Goal: Task Accomplishment & Management: Use online tool/utility

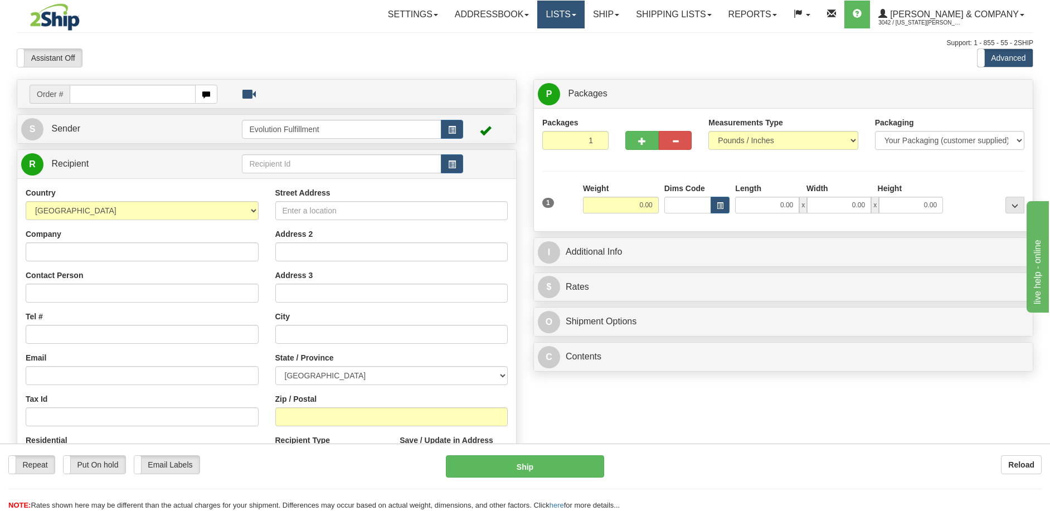
click at [584, 23] on link "Lists" at bounding box center [560, 15] width 47 height 28
click at [627, 20] on link "Ship" at bounding box center [605, 15] width 43 height 28
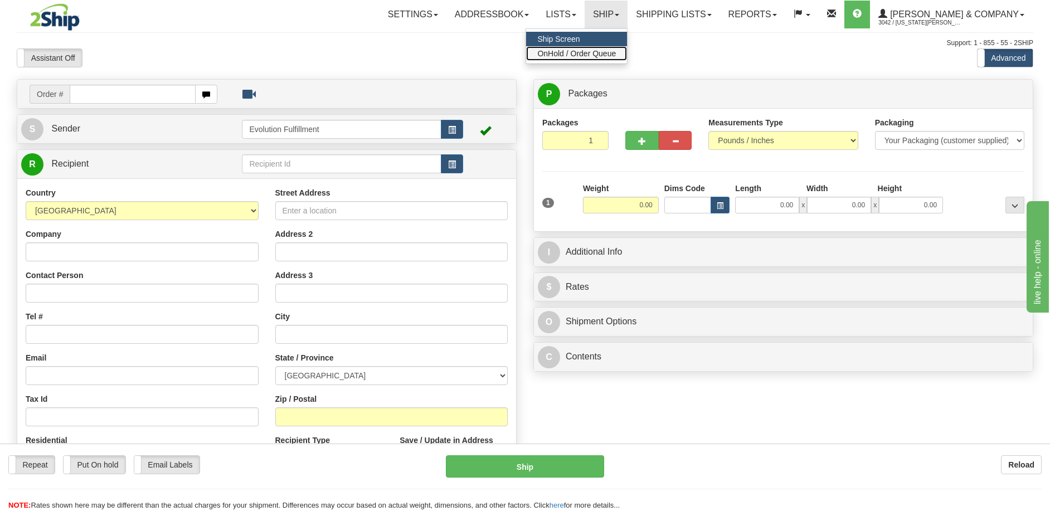
click at [616, 53] on span "OnHold / Order Queue" at bounding box center [576, 53] width 79 height 9
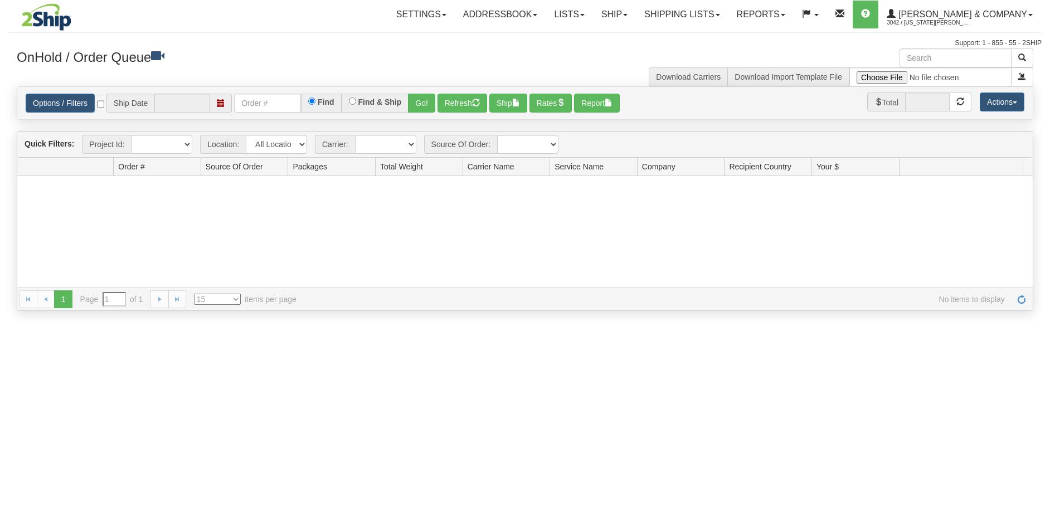
type input "[DATE]"
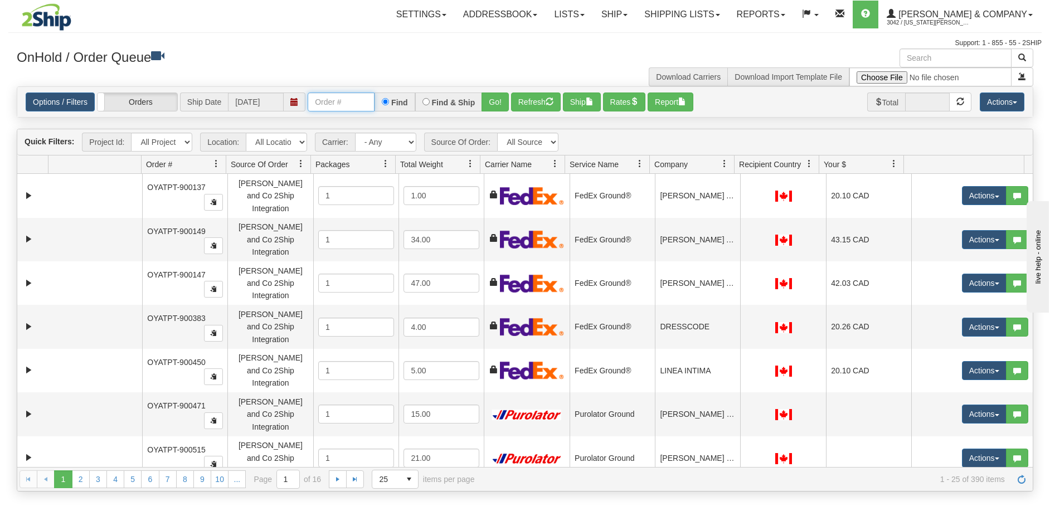
click at [337, 99] on input "text" at bounding box center [341, 101] width 67 height 19
paste input "PT-902685"
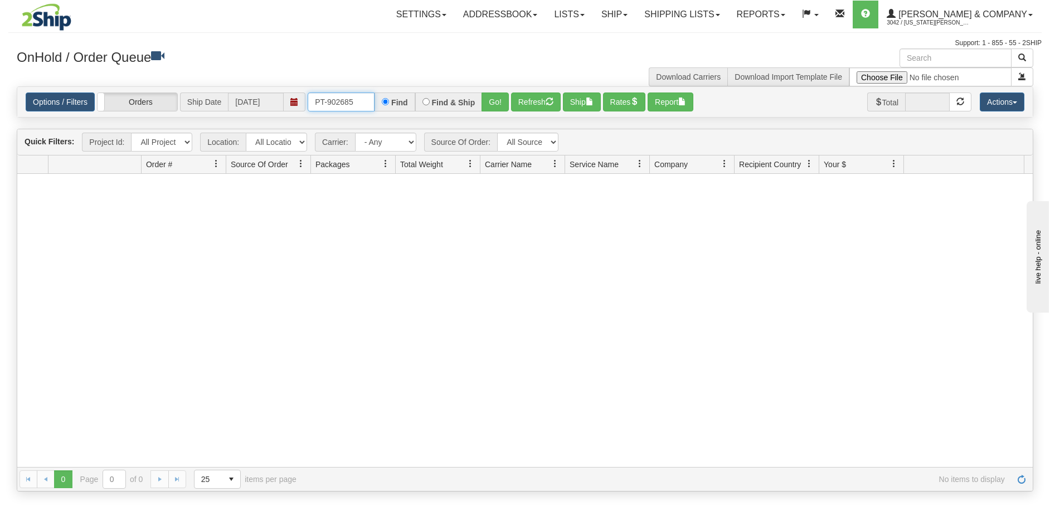
click at [359, 101] on input "PT-902685" at bounding box center [341, 101] width 67 height 19
click at [488, 103] on button "Go!" at bounding box center [494, 101] width 27 height 19
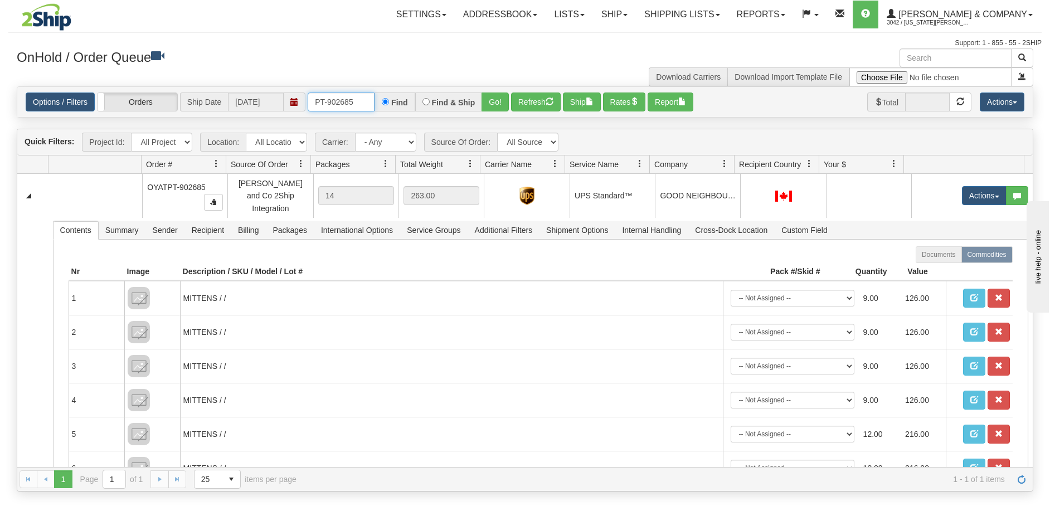
drag, startPoint x: 357, startPoint y: 100, endPoint x: 298, endPoint y: 108, distance: 59.6
click at [298, 108] on div "Options / Filters Group Shipments Orders Ship Date 08/11/2025 PT-902685 Find Fi…" at bounding box center [525, 101] width 998 height 19
paste input "4"
click at [492, 101] on button "Go!" at bounding box center [494, 101] width 27 height 19
drag, startPoint x: 354, startPoint y: 104, endPoint x: 304, endPoint y: 105, distance: 50.7
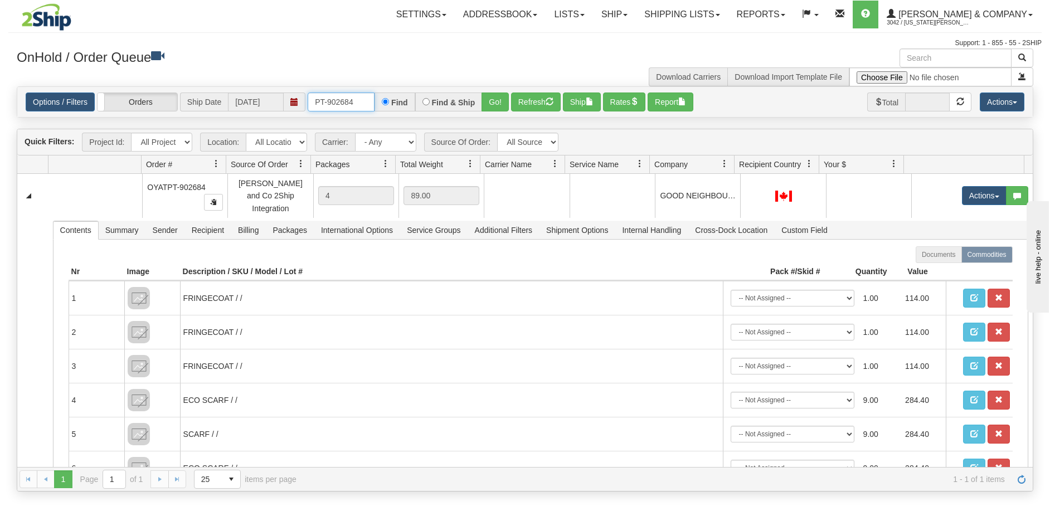
click at [304, 105] on div "Options / Filters Group Shipments Orders Ship Date 08/11/2025 PT-902684 Find Fi…" at bounding box center [525, 101] width 998 height 19
paste input "PT-902683"
click at [499, 103] on button "Go!" at bounding box center [494, 101] width 27 height 19
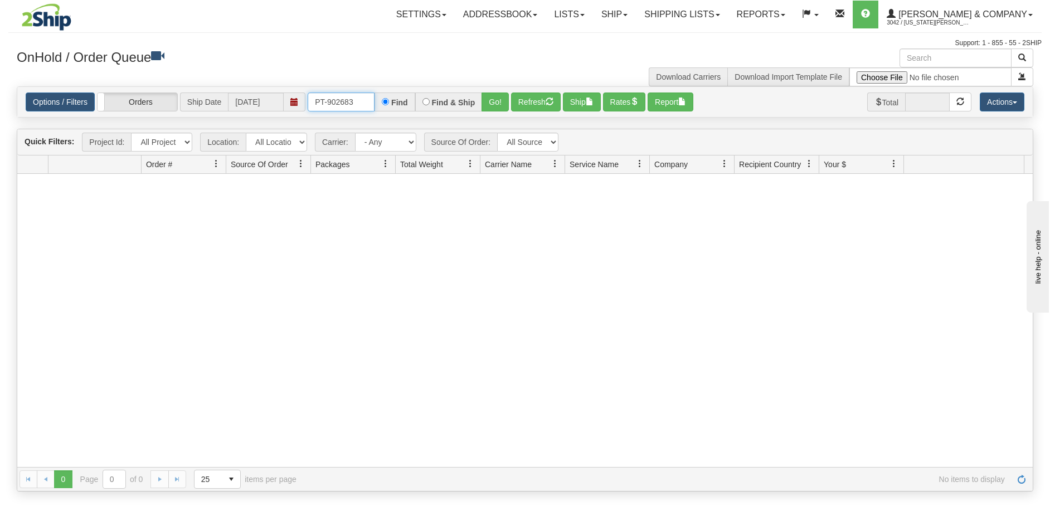
click at [315, 105] on input "PT-902683" at bounding box center [341, 101] width 67 height 19
type input "PT-902683"
click at [497, 106] on button "Go!" at bounding box center [494, 101] width 27 height 19
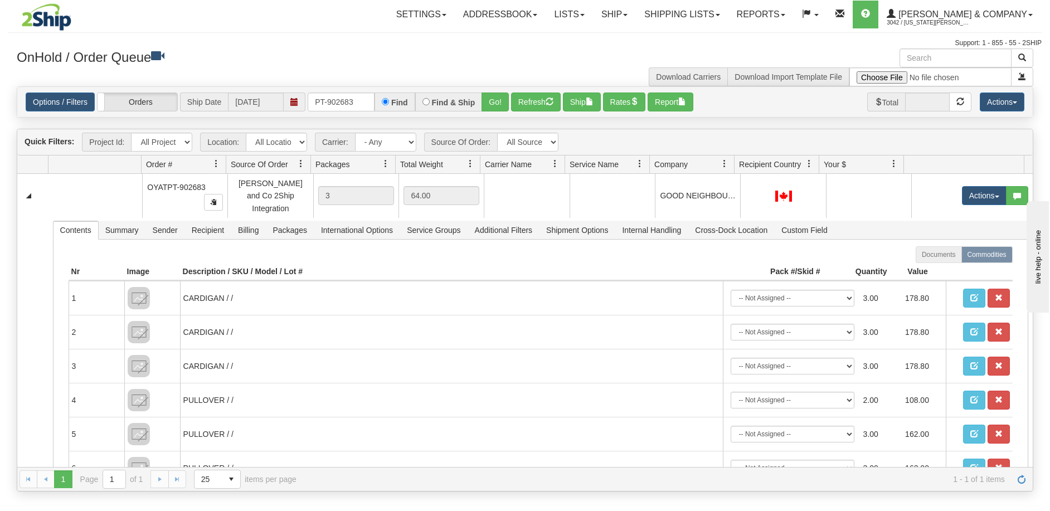
click at [362, 92] on div "Options / Filters Group Shipments Orders Ship Date 08/11/2025 PT-902683 Find Fi…" at bounding box center [524, 102] width 1015 height 30
drag, startPoint x: 362, startPoint y: 103, endPoint x: 310, endPoint y: 110, distance: 52.4
click at [310, 110] on input "PT-902683" at bounding box center [341, 101] width 67 height 19
click at [529, 110] on button "Refresh" at bounding box center [536, 101] width 50 height 19
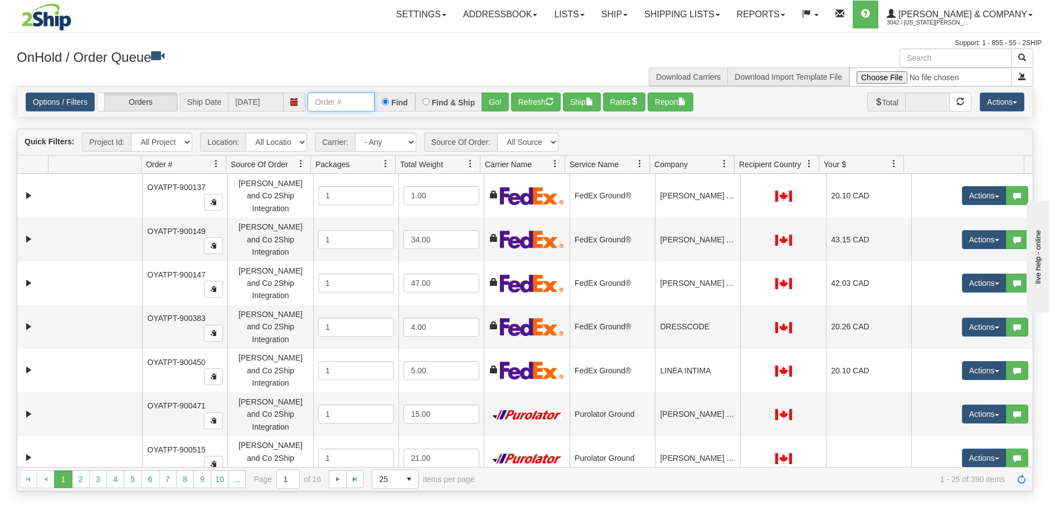
click at [333, 100] on input "text" at bounding box center [341, 101] width 67 height 19
click at [348, 103] on input "text" at bounding box center [341, 101] width 67 height 19
click at [495, 98] on button "Go!" at bounding box center [494, 101] width 27 height 19
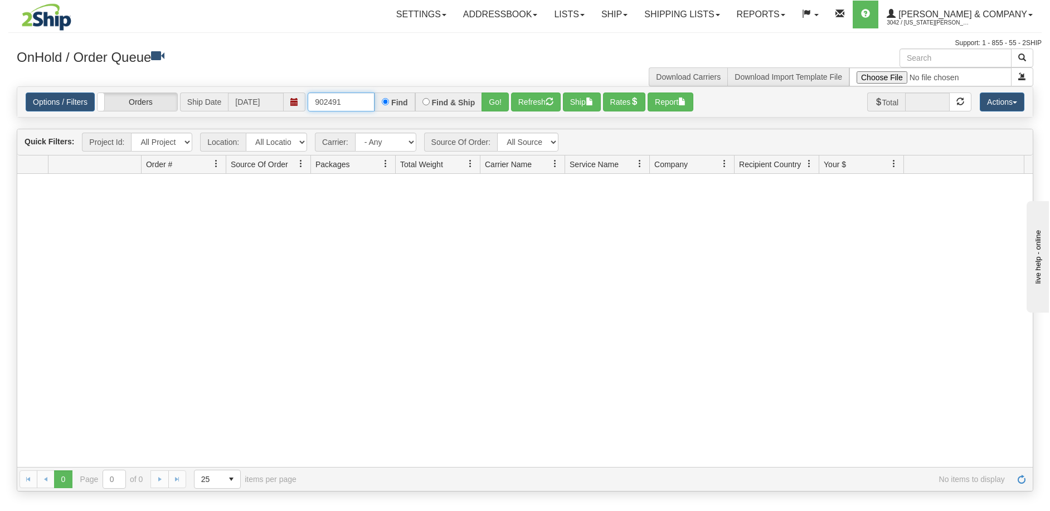
click at [353, 104] on input "902491" at bounding box center [341, 101] width 67 height 19
type input "902494"
click at [500, 103] on button "Go!" at bounding box center [494, 101] width 27 height 19
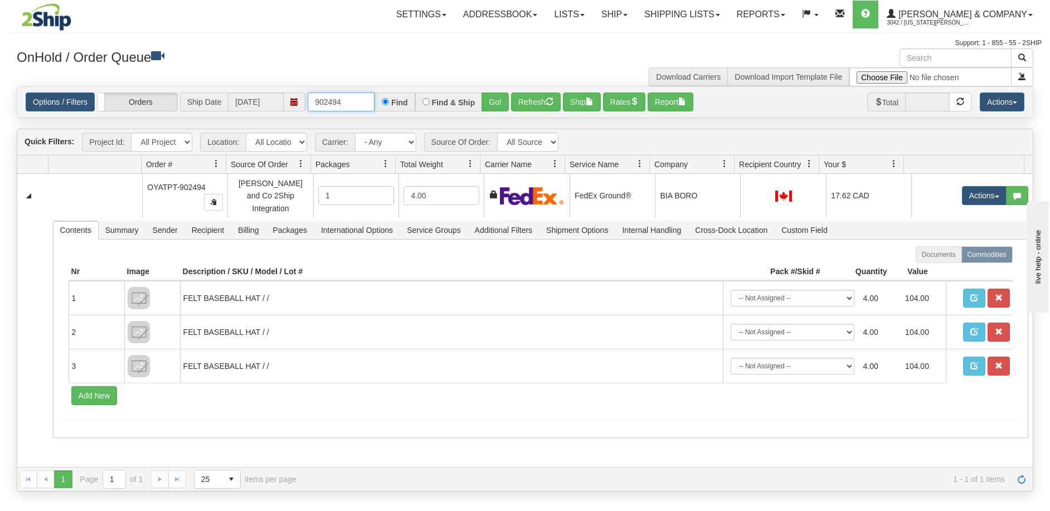
drag, startPoint x: 348, startPoint y: 109, endPoint x: 303, endPoint y: 111, distance: 45.2
click at [303, 111] on div "Options / Filters Group Shipments Orders Ship Date 08/11/2025 902494 Find Find …" at bounding box center [525, 101] width 998 height 19
click at [358, 105] on input "902494" at bounding box center [341, 101] width 67 height 19
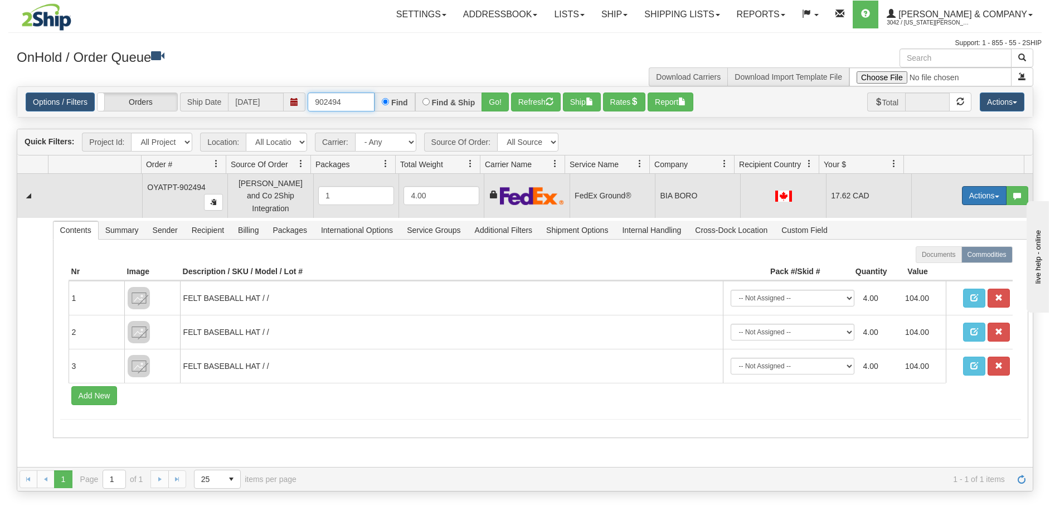
click at [995, 196] on span "button" at bounding box center [997, 197] width 4 height 2
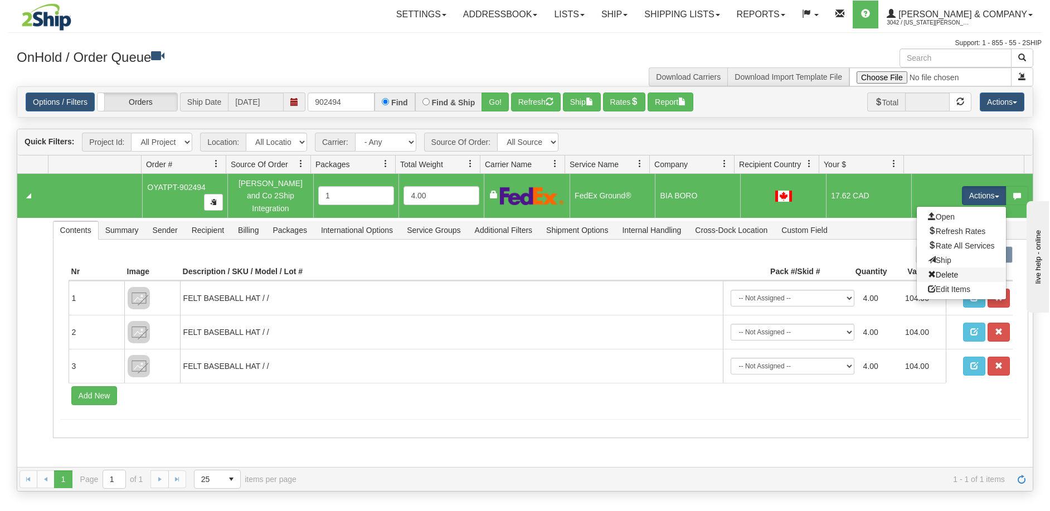
click at [959, 269] on link "Delete" at bounding box center [961, 274] width 89 height 14
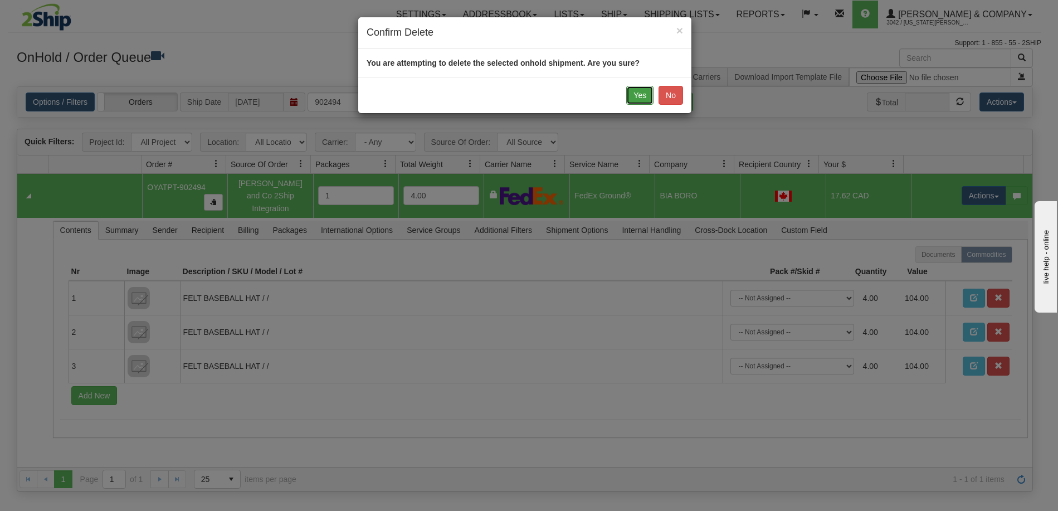
click at [640, 92] on button "Yes" at bounding box center [639, 95] width 27 height 19
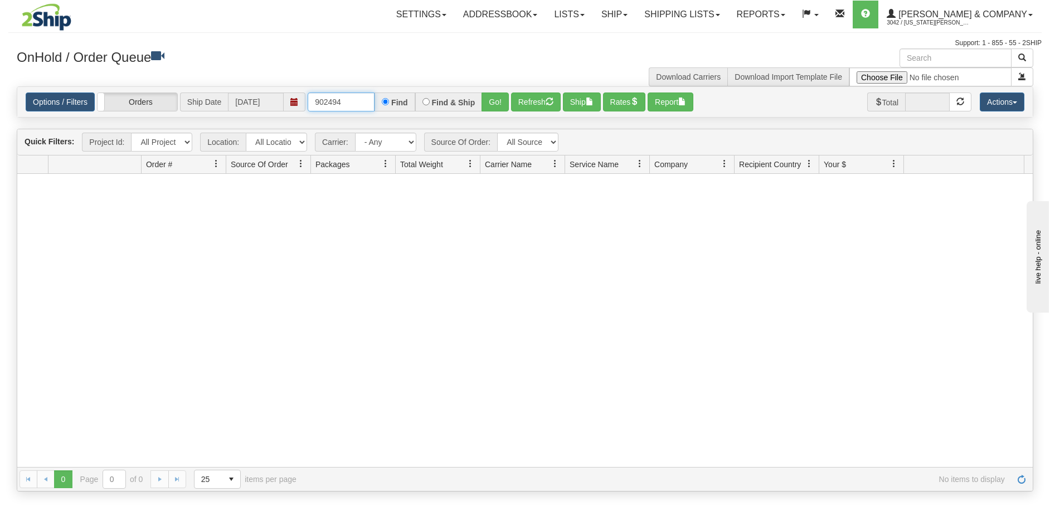
drag, startPoint x: 347, startPoint y: 106, endPoint x: 315, endPoint y: 116, distance: 33.1
click at [315, 116] on div "Options / Filters Group Shipments Orders Ship Date 08/11/2025 902494 Find Find …" at bounding box center [524, 102] width 1015 height 30
paste input "PT-902483"
click at [492, 104] on button "Go!" at bounding box center [494, 101] width 27 height 19
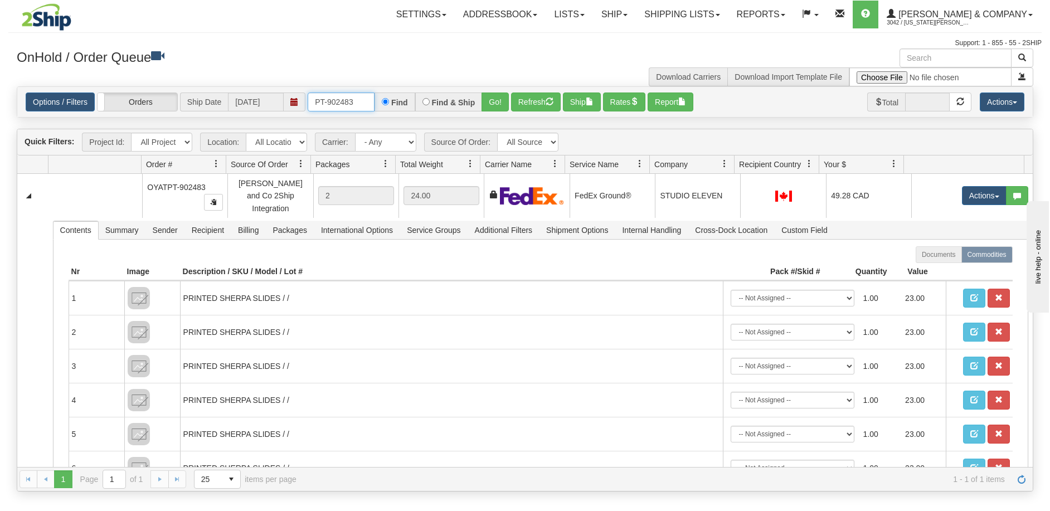
click at [365, 100] on input "PT-902483" at bounding box center [341, 101] width 67 height 19
click at [497, 101] on button "Go!" at bounding box center [494, 101] width 27 height 19
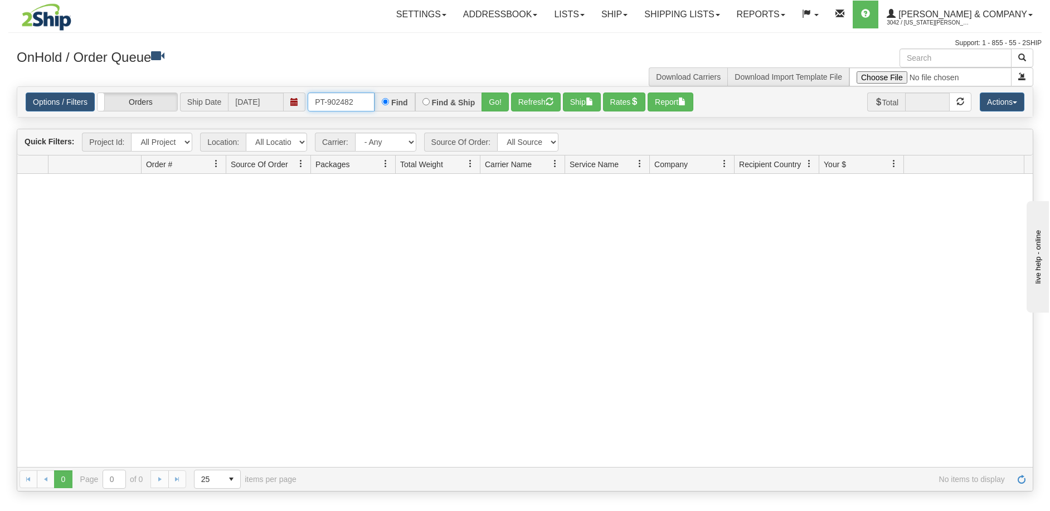
click at [357, 101] on input "PT-902482" at bounding box center [341, 101] width 67 height 19
type input "PT-902483"
click at [496, 99] on button "Go!" at bounding box center [494, 101] width 27 height 19
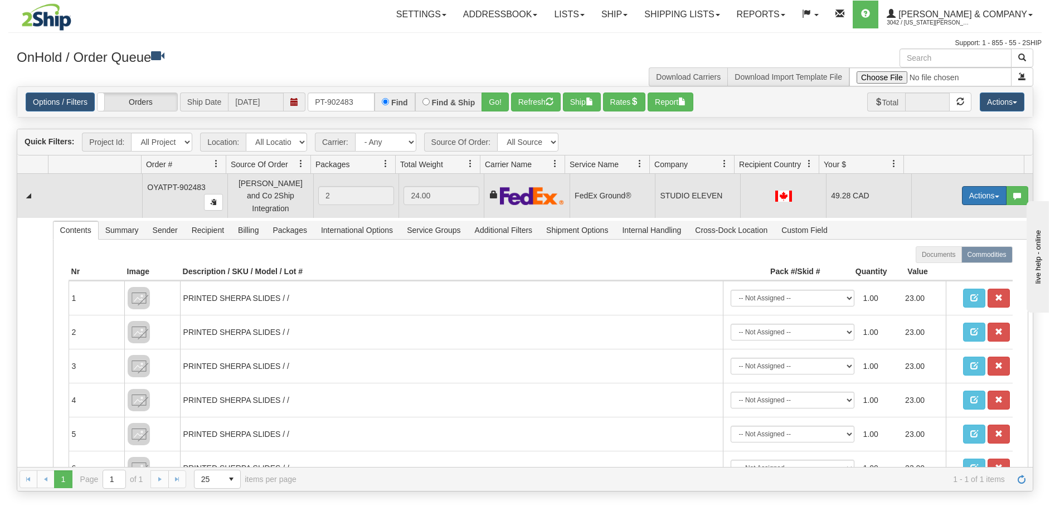
click at [974, 193] on button "Actions" at bounding box center [984, 195] width 45 height 19
click at [944, 270] on span "Delete" at bounding box center [943, 274] width 30 height 9
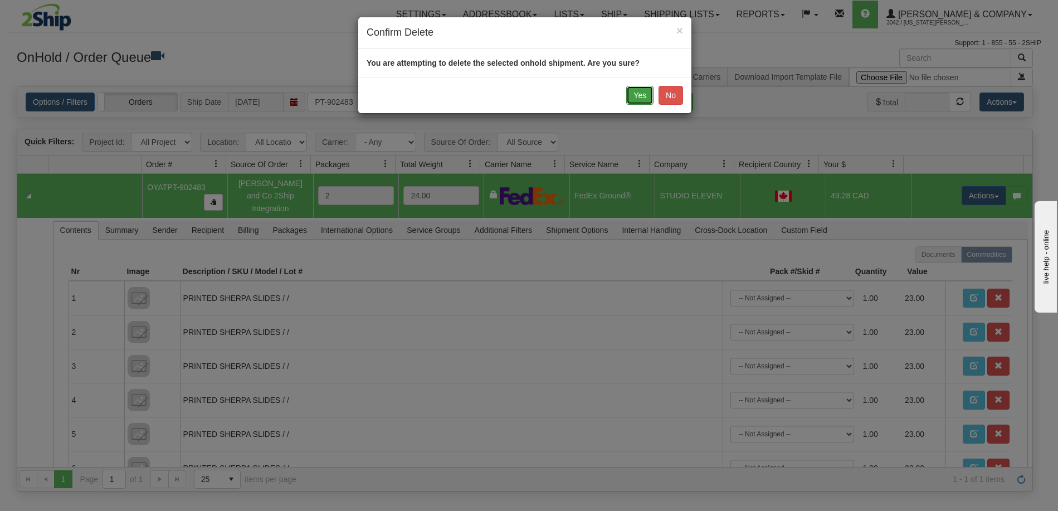
click at [634, 91] on button "Yes" at bounding box center [639, 95] width 27 height 19
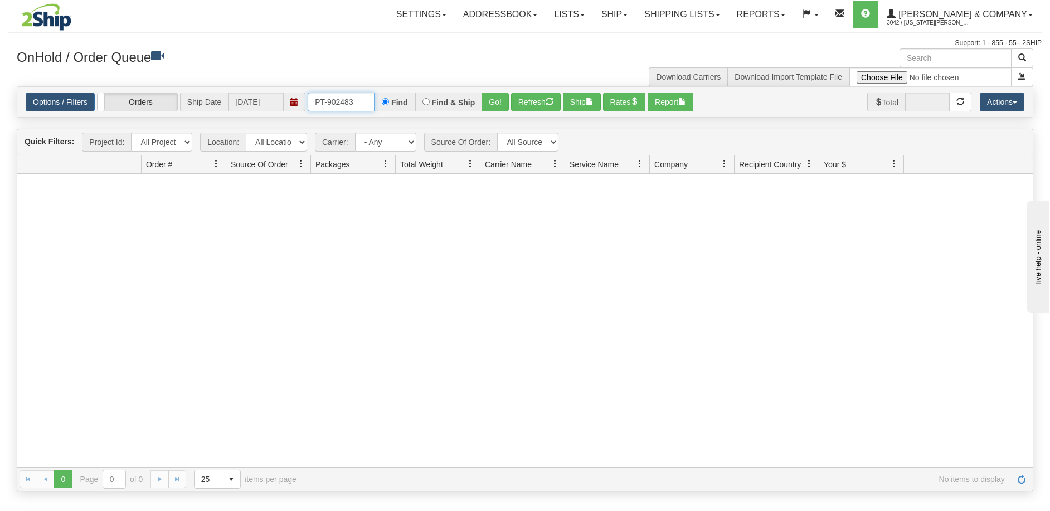
drag, startPoint x: 357, startPoint y: 105, endPoint x: 297, endPoint y: 108, distance: 60.2
click at [297, 108] on div "Options / Filters Group Shipments Orders Ship Date 08/11/2025 PT-902483 Find Fi…" at bounding box center [525, 101] width 998 height 19
type input "902246"
click at [495, 110] on button "Go!" at bounding box center [494, 101] width 27 height 19
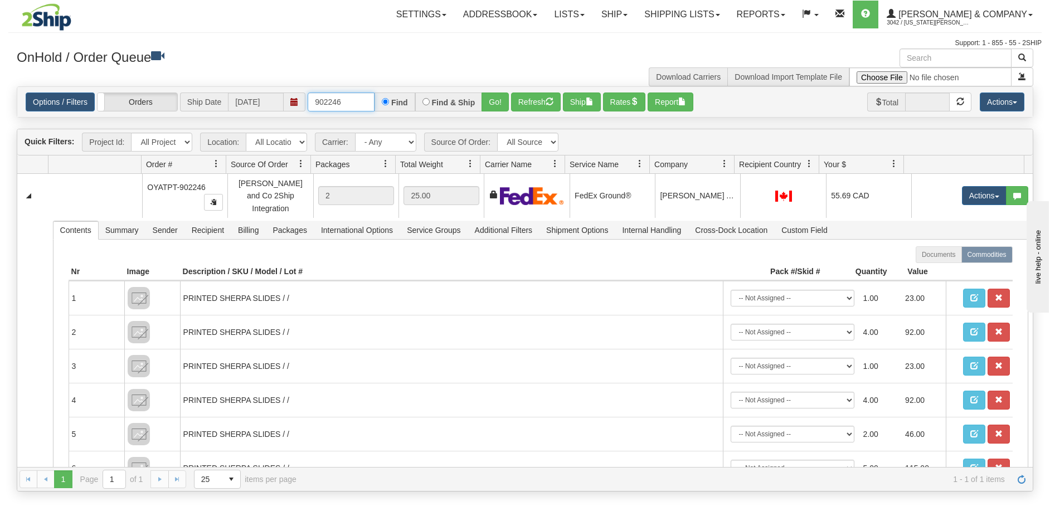
drag, startPoint x: 357, startPoint y: 107, endPoint x: 269, endPoint y: 107, distance: 88.0
click at [269, 107] on div "Options / Filters Group Shipments Orders Ship Date 08/11/2025 902246 Find Find …" at bounding box center [525, 101] width 998 height 19
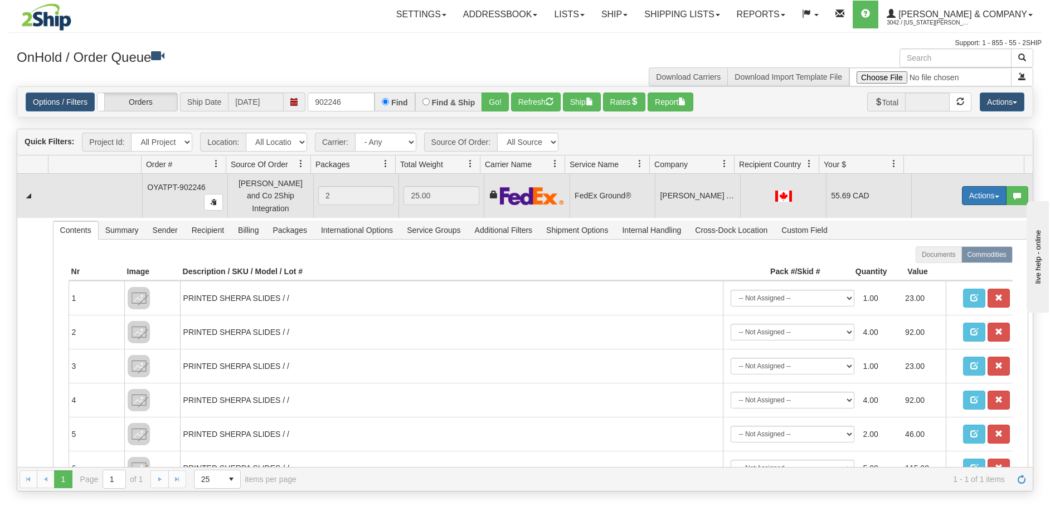
click at [983, 187] on button "Actions" at bounding box center [984, 195] width 45 height 19
click at [945, 257] on link "Ship" at bounding box center [961, 260] width 89 height 14
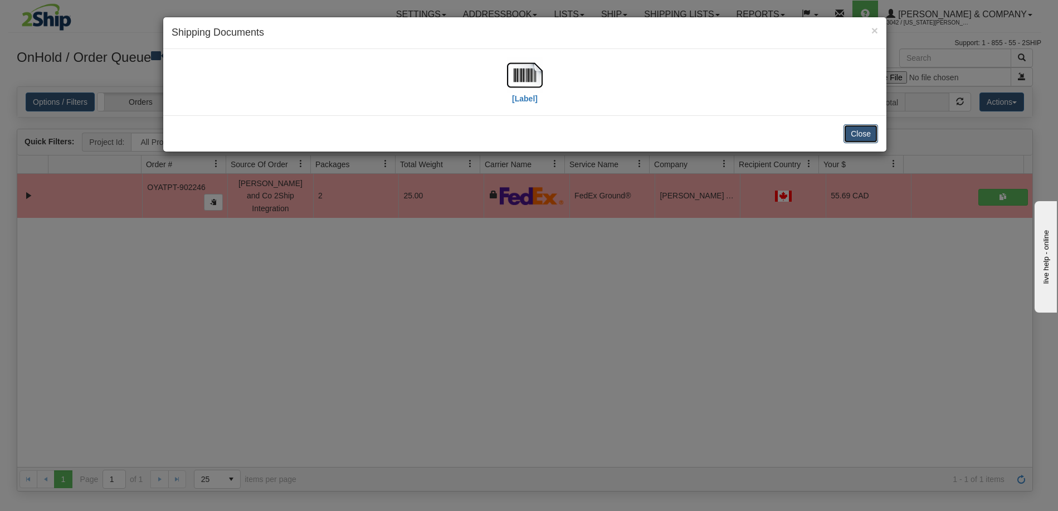
click at [874, 137] on button "Close" at bounding box center [861, 133] width 35 height 19
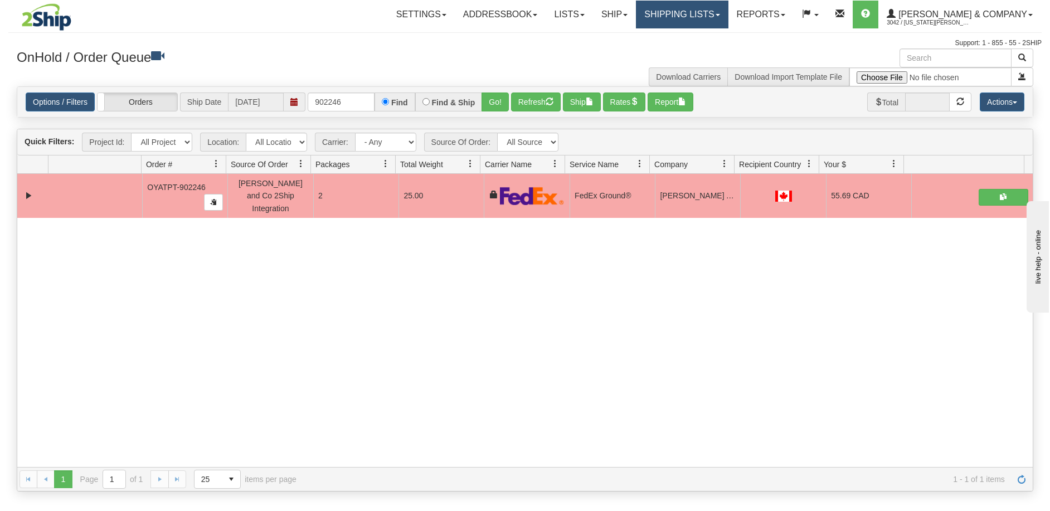
click at [708, 7] on link "Shipping lists" at bounding box center [682, 15] width 92 height 28
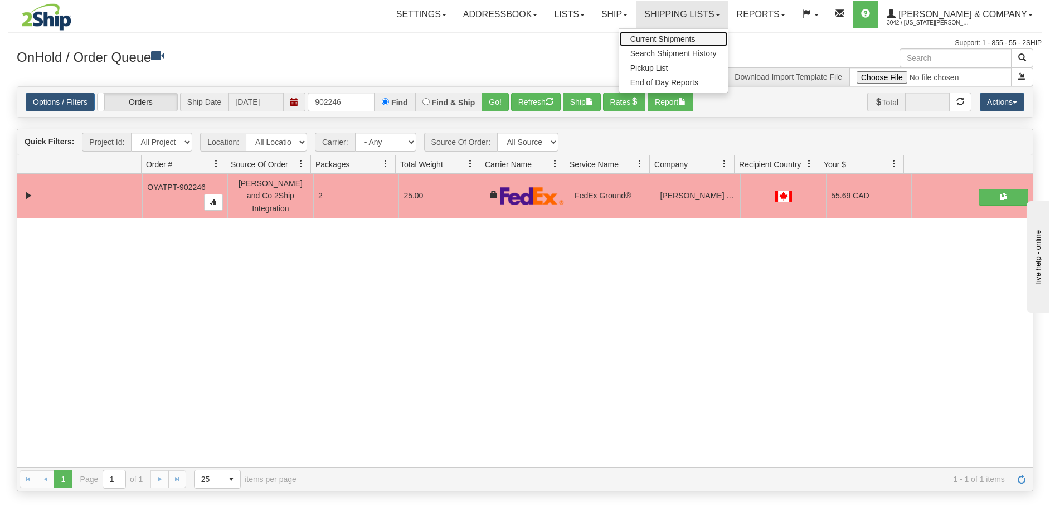
click at [695, 37] on span "Current Shipments" at bounding box center [662, 39] width 65 height 9
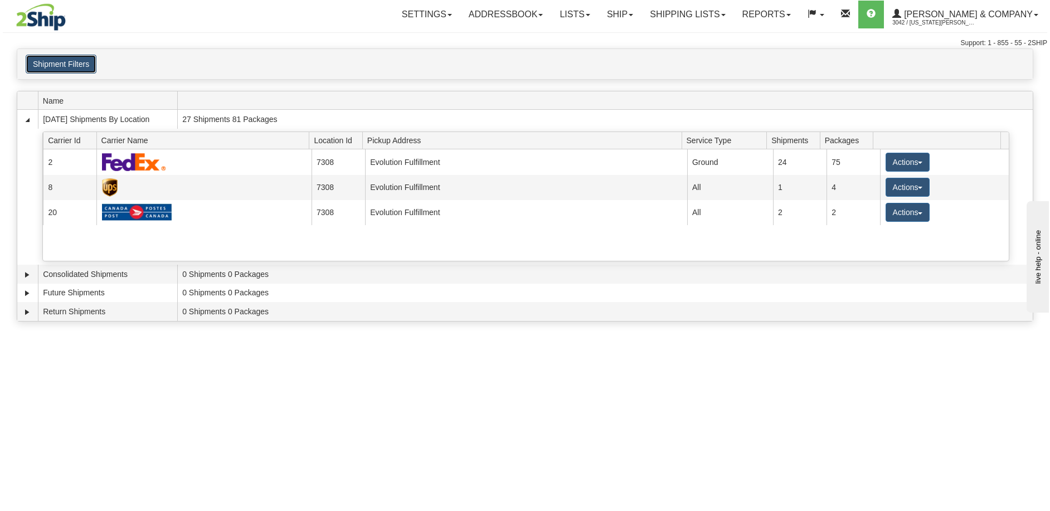
click at [82, 58] on button "Shipment Filters" at bounding box center [61, 64] width 71 height 19
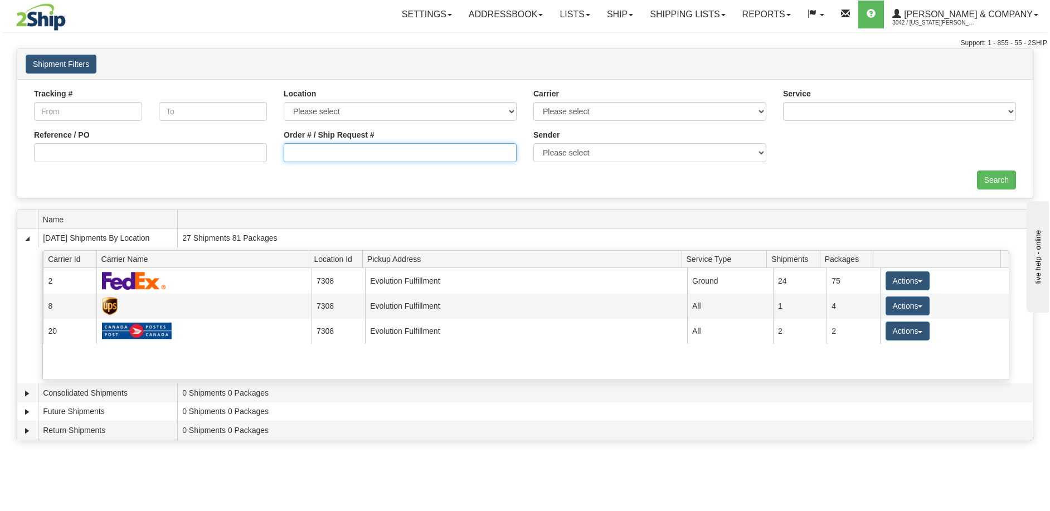
click at [405, 156] on input "Order # / Ship Request #" at bounding box center [400, 152] width 233 height 19
paste input "902246"
click at [290, 152] on input "902246" at bounding box center [400, 152] width 233 height 19
type input "902246"
click at [987, 177] on input "Search" at bounding box center [996, 179] width 39 height 19
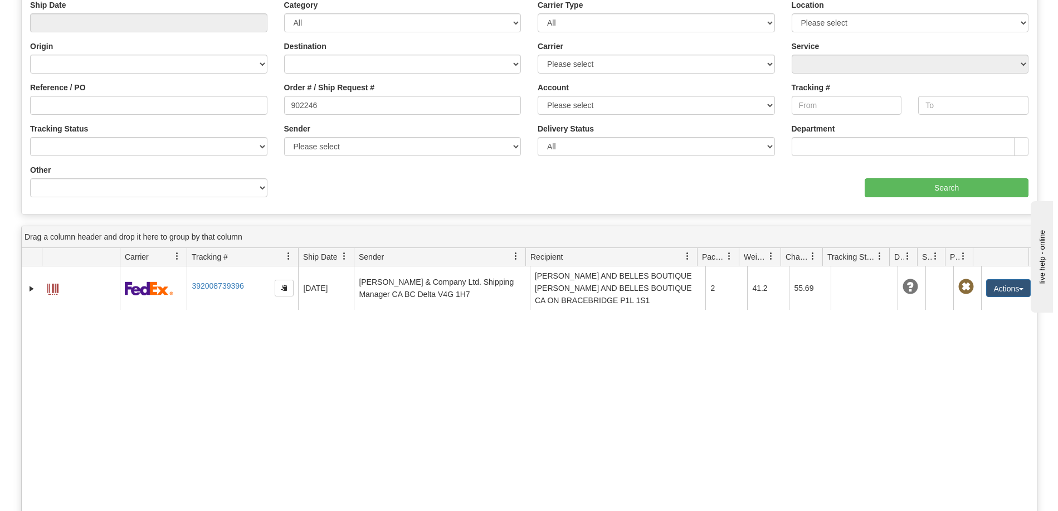
scroll to position [167, 0]
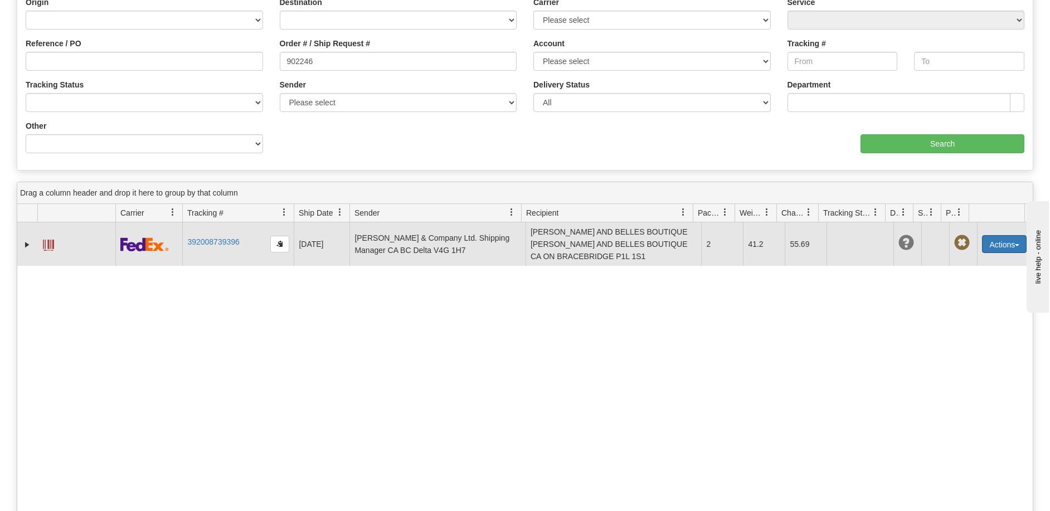
click at [1015, 245] on span "button" at bounding box center [1017, 245] width 4 height 2
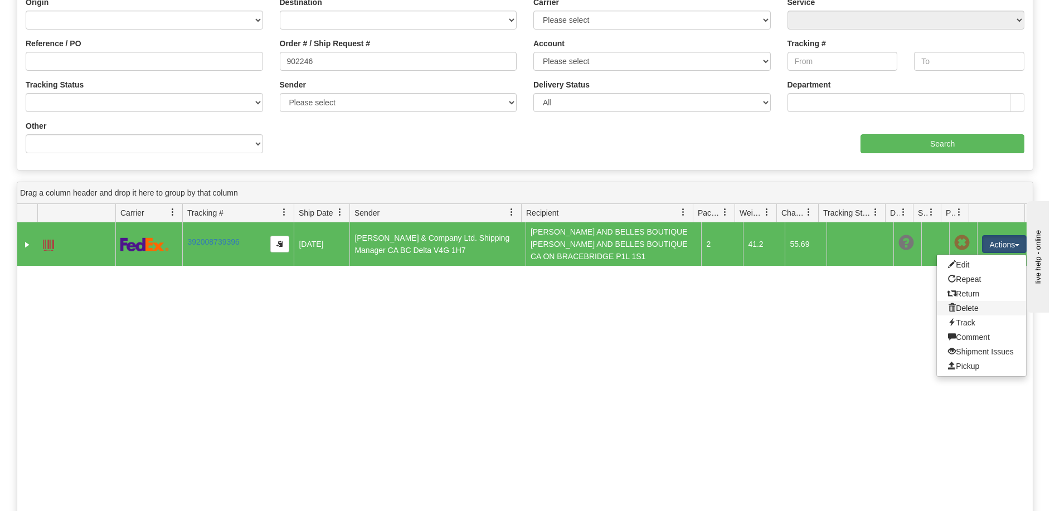
click at [966, 308] on link "Delete" at bounding box center [981, 308] width 89 height 14
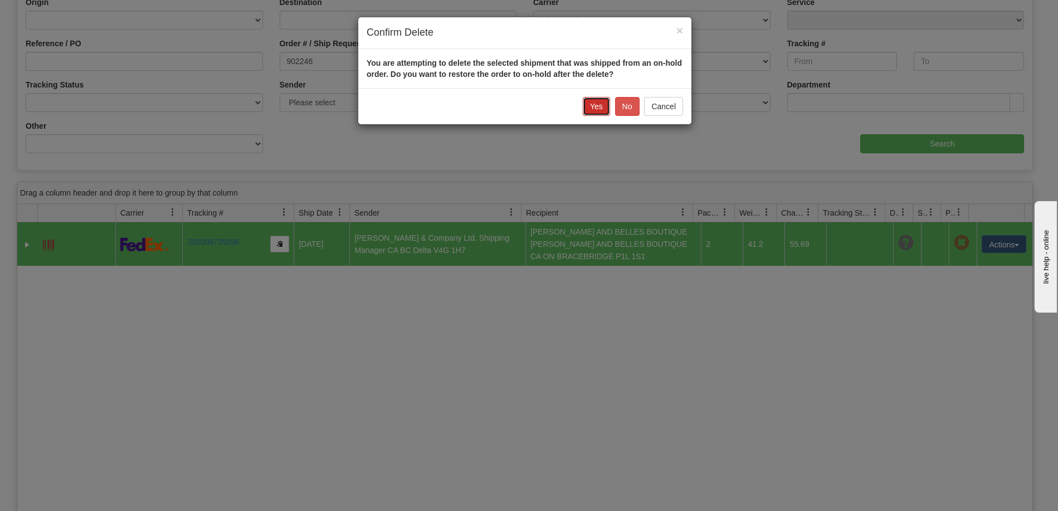
click at [601, 107] on button "Yes" at bounding box center [596, 106] width 27 height 19
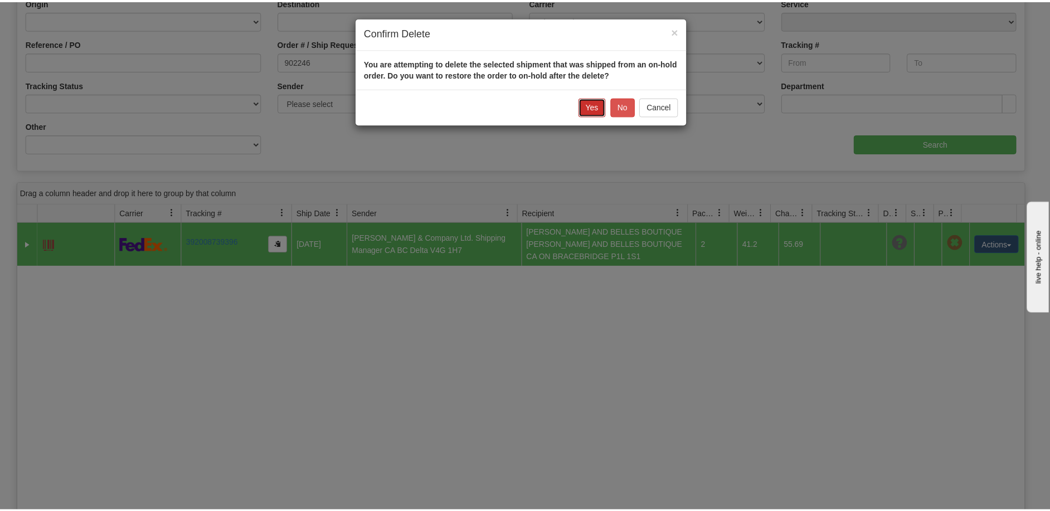
scroll to position [0, 0]
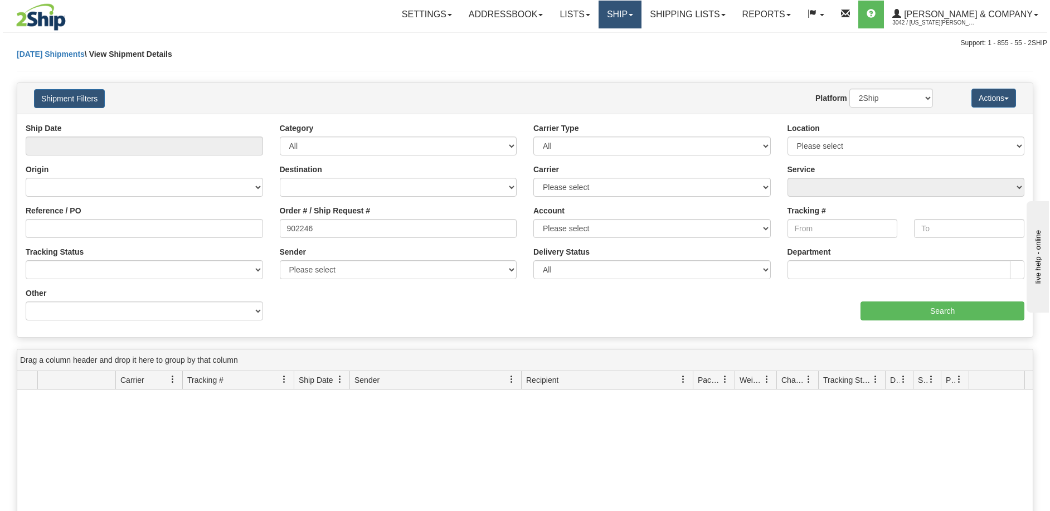
click at [641, 18] on link "Ship" at bounding box center [619, 15] width 43 height 28
click at [630, 57] on span "OnHold / Order Queue" at bounding box center [590, 53] width 79 height 9
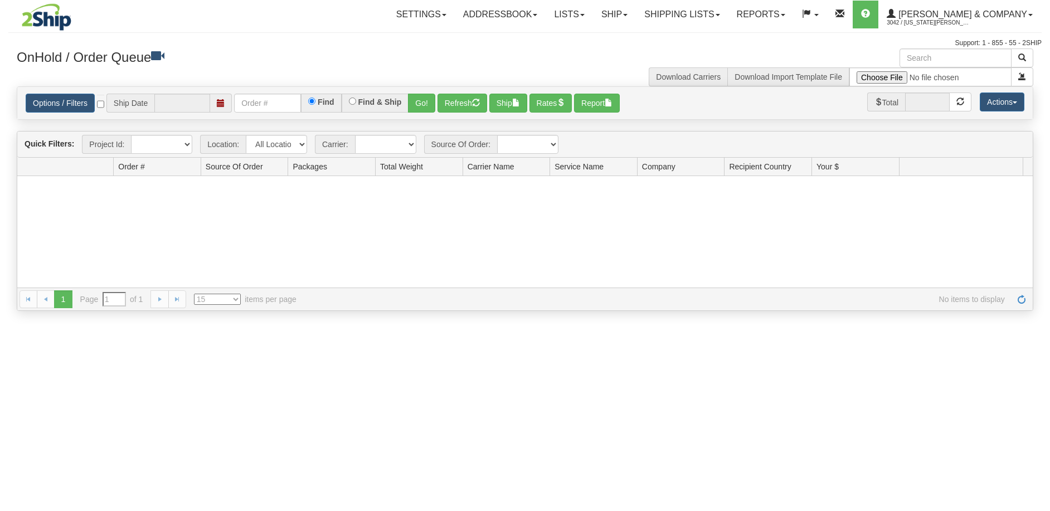
type input "[DATE]"
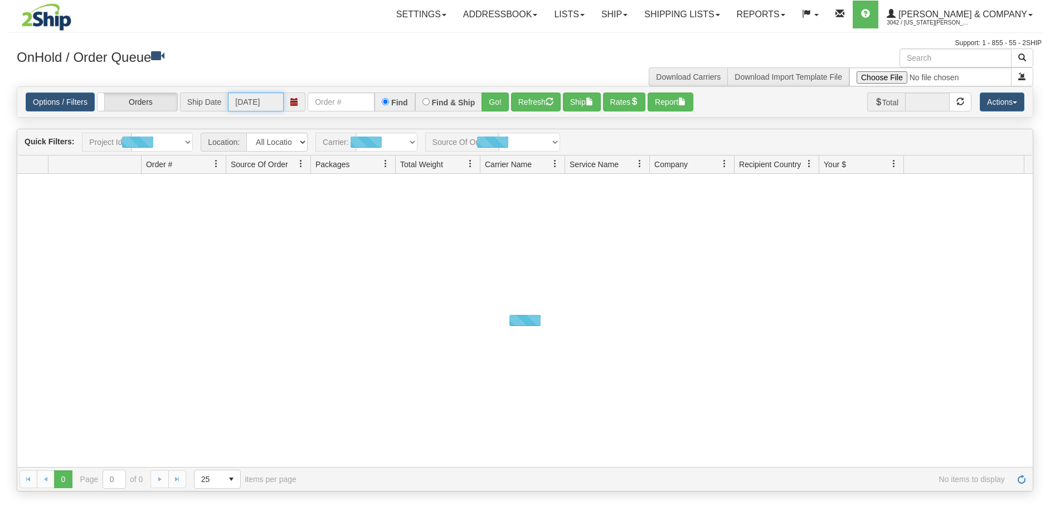
click at [262, 101] on input "[DATE]" at bounding box center [256, 101] width 56 height 19
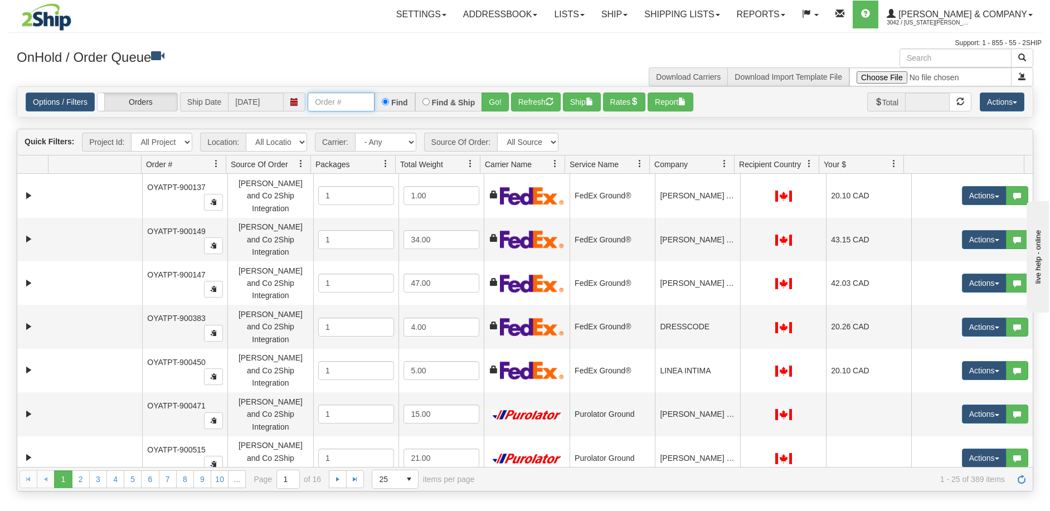
click at [343, 102] on input "text" at bounding box center [341, 101] width 67 height 19
click at [500, 101] on button "Go!" at bounding box center [494, 101] width 27 height 19
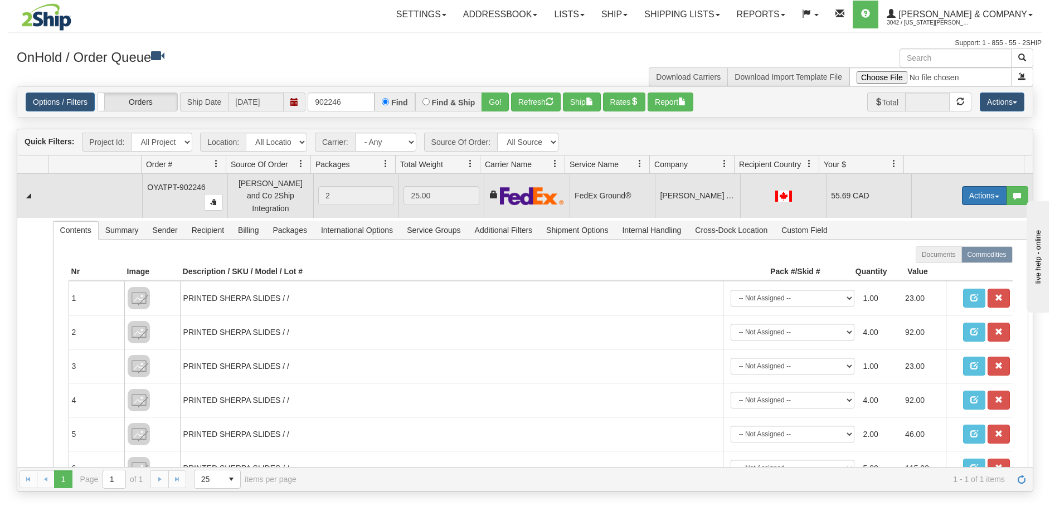
click at [988, 195] on button "Actions" at bounding box center [984, 195] width 45 height 19
click at [943, 272] on span "Delete" at bounding box center [943, 274] width 30 height 9
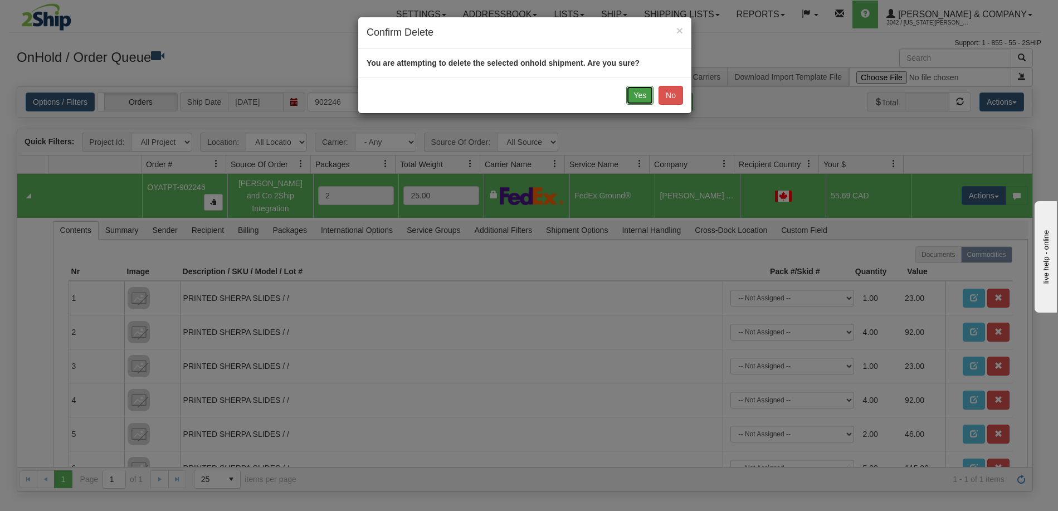
click at [640, 94] on button "Yes" at bounding box center [639, 95] width 27 height 19
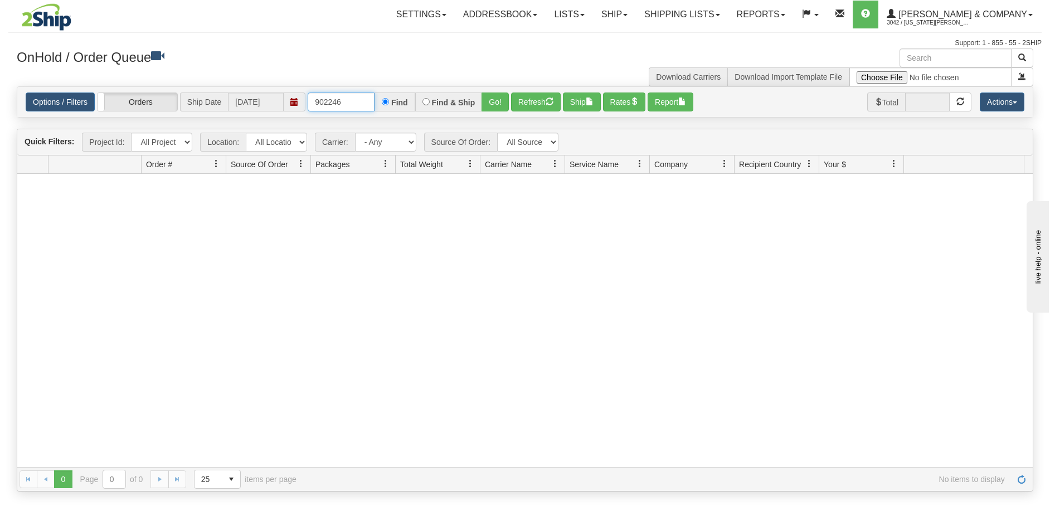
drag, startPoint x: 348, startPoint y: 106, endPoint x: 324, endPoint y: 103, distance: 23.6
click at [324, 103] on input "902246" at bounding box center [341, 101] width 67 height 19
click at [488, 109] on button "Go!" at bounding box center [494, 101] width 27 height 19
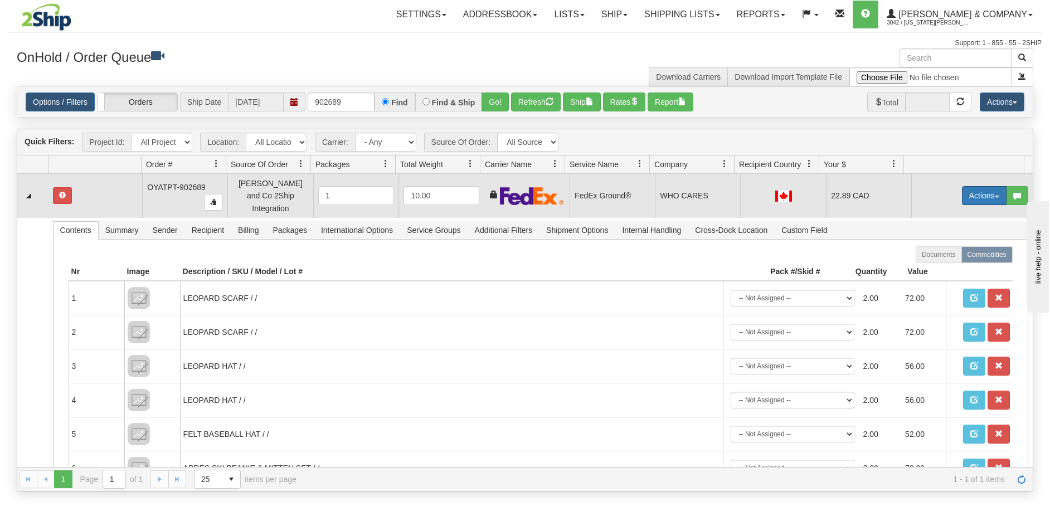
click at [981, 191] on button "Actions" at bounding box center [984, 195] width 45 height 19
click at [934, 270] on span "Delete" at bounding box center [943, 274] width 30 height 9
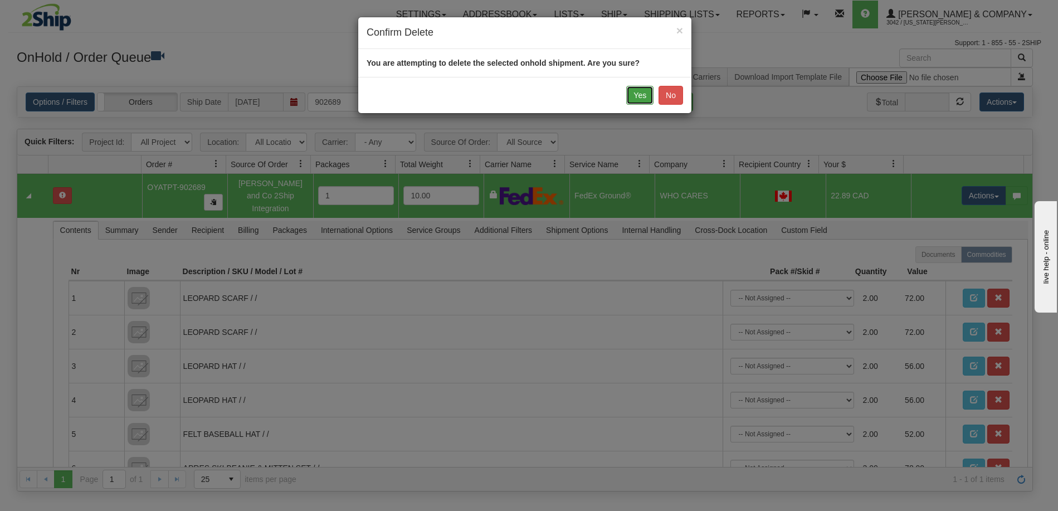
click at [639, 101] on button "Yes" at bounding box center [639, 95] width 27 height 19
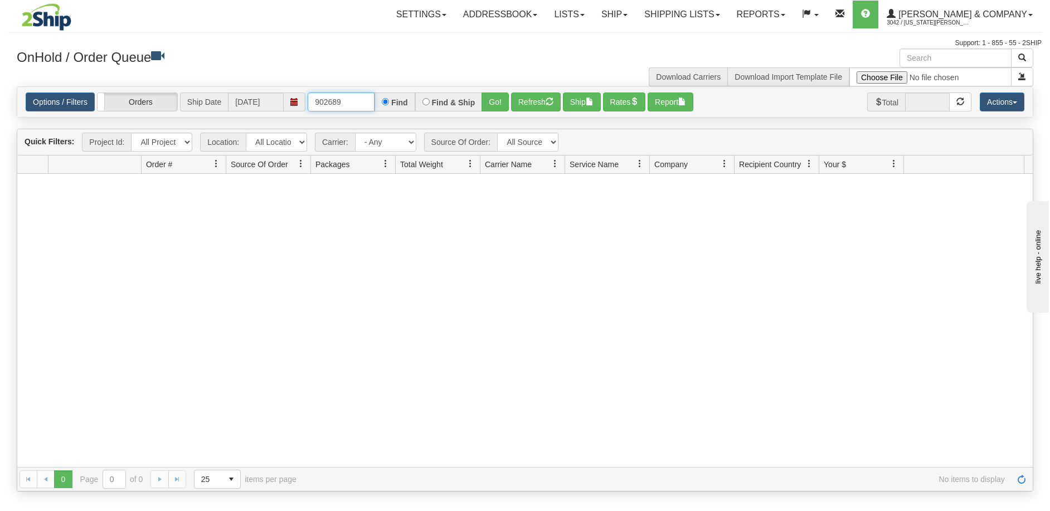
drag, startPoint x: 350, startPoint y: 105, endPoint x: 333, endPoint y: 102, distance: 18.0
click at [333, 102] on input "902689" at bounding box center [341, 101] width 67 height 19
click at [499, 106] on button "Go!" at bounding box center [494, 101] width 27 height 19
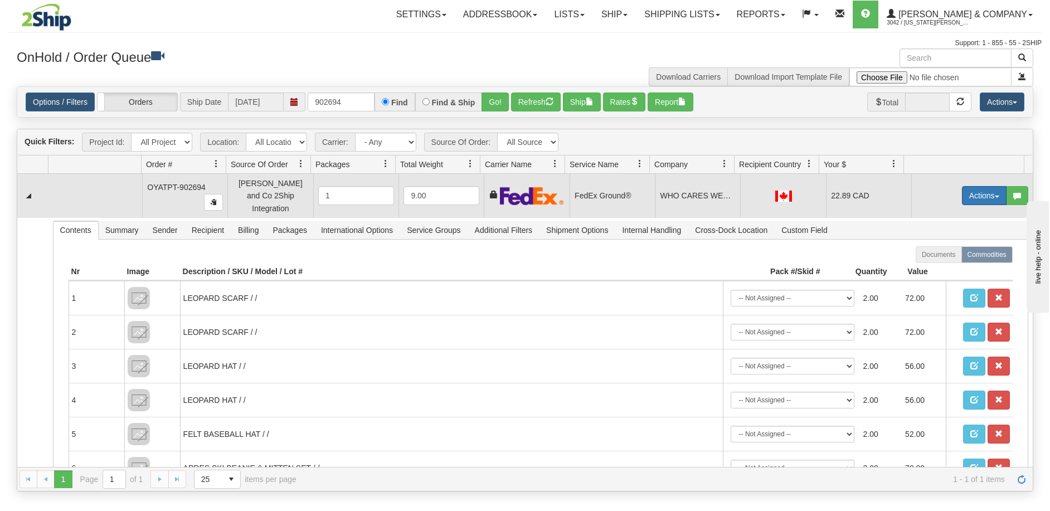
click at [990, 188] on button "Actions" at bounding box center [984, 195] width 45 height 19
click at [941, 270] on span "Delete" at bounding box center [943, 274] width 30 height 9
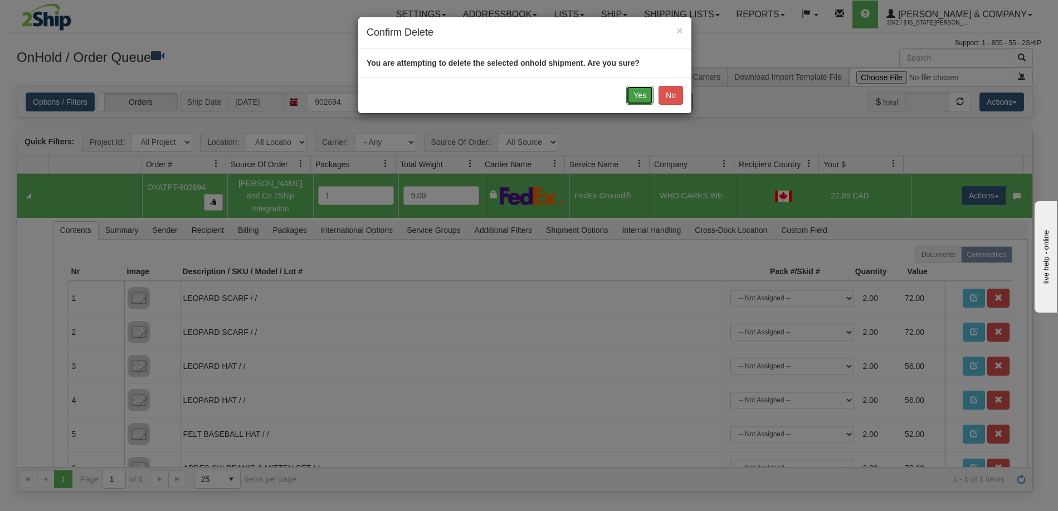
click at [641, 103] on button "Yes" at bounding box center [639, 95] width 27 height 19
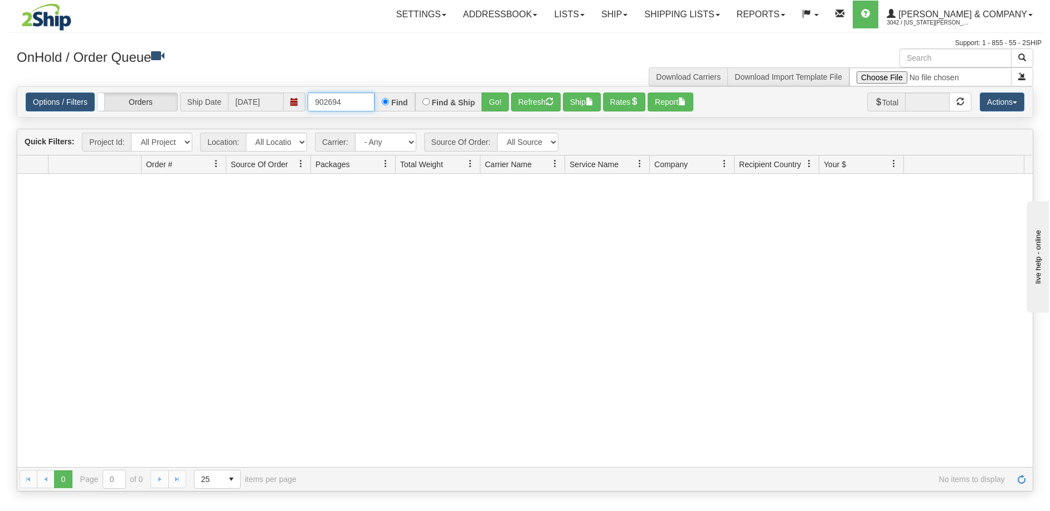
click at [350, 101] on input "902694" at bounding box center [341, 101] width 67 height 19
click at [486, 103] on button "Go!" at bounding box center [494, 101] width 27 height 19
drag, startPoint x: 348, startPoint y: 97, endPoint x: 329, endPoint y: 100, distance: 19.2
click at [329, 100] on input "902691" at bounding box center [341, 101] width 67 height 19
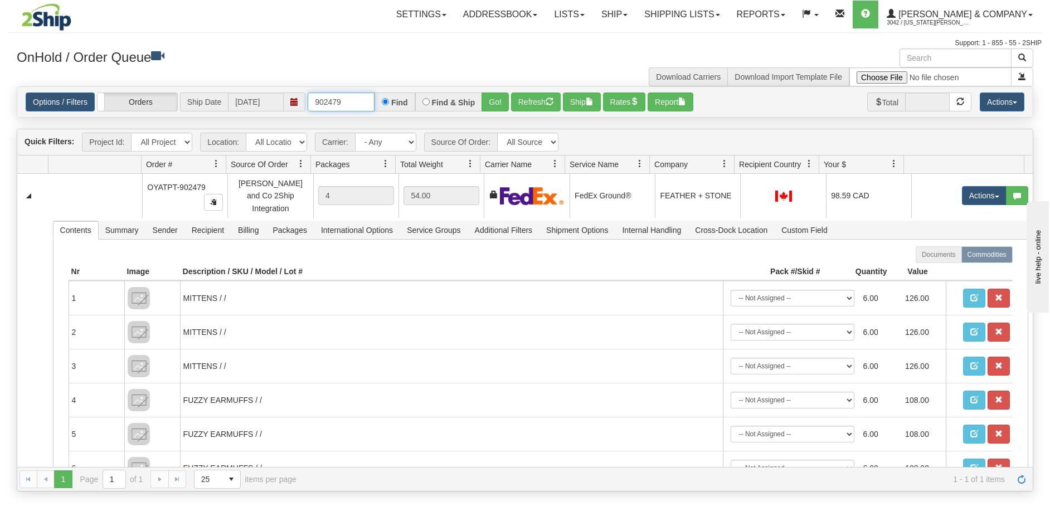
drag, startPoint x: 366, startPoint y: 104, endPoint x: 310, endPoint y: 107, distance: 56.4
click at [310, 107] on input "902479" at bounding box center [341, 101] width 67 height 19
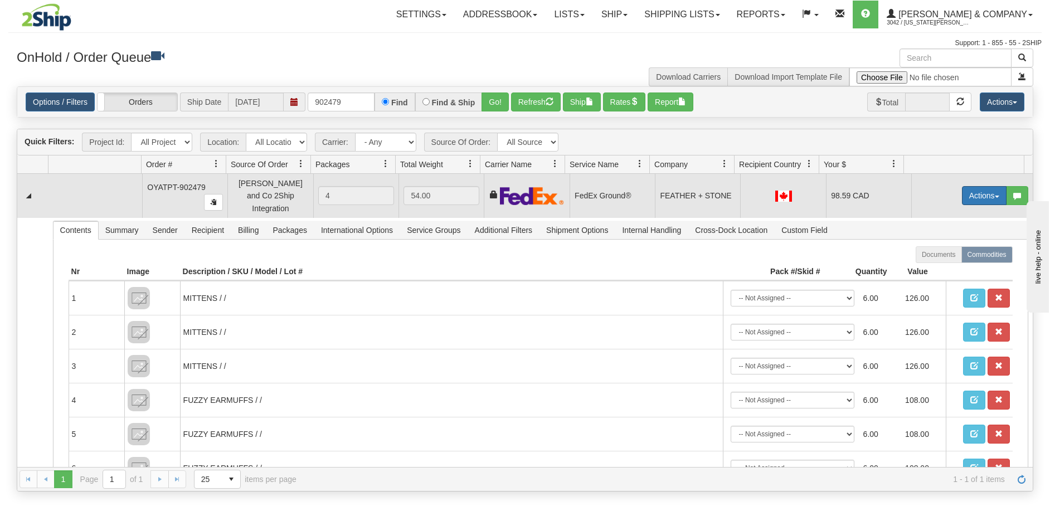
click at [990, 195] on button "Actions" at bounding box center [984, 195] width 45 height 19
click at [944, 270] on span "Delete" at bounding box center [943, 274] width 30 height 9
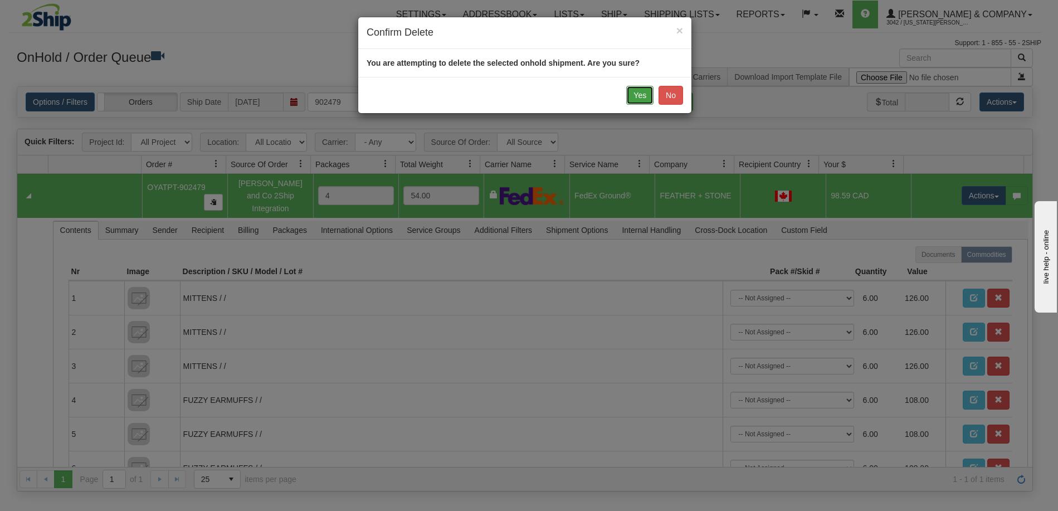
click at [636, 102] on button "Yes" at bounding box center [639, 95] width 27 height 19
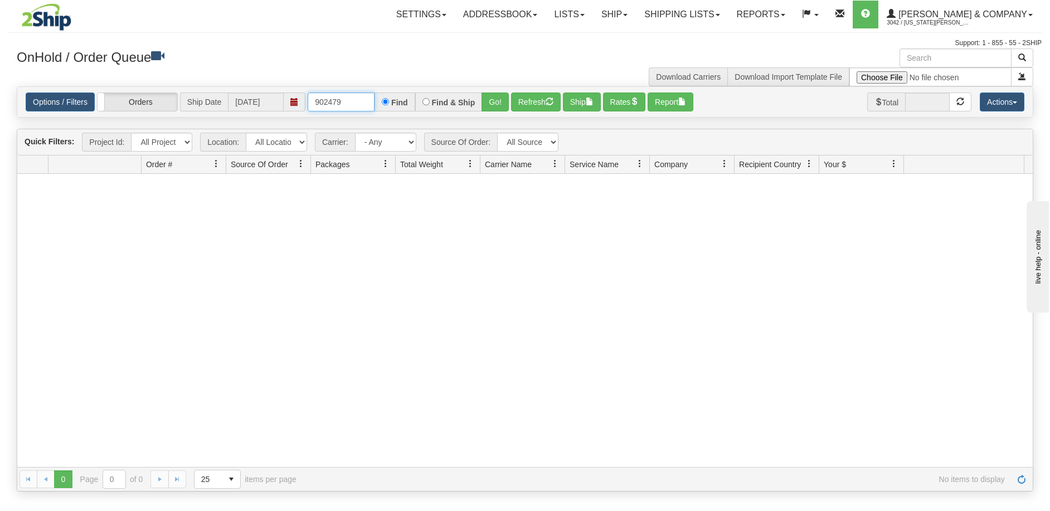
click at [360, 95] on input "902479" at bounding box center [341, 101] width 67 height 19
click at [494, 101] on button "Go!" at bounding box center [494, 101] width 27 height 19
drag, startPoint x: 359, startPoint y: 100, endPoint x: 329, endPoint y: 106, distance: 30.1
click at [329, 106] on input "902478" at bounding box center [341, 101] width 67 height 19
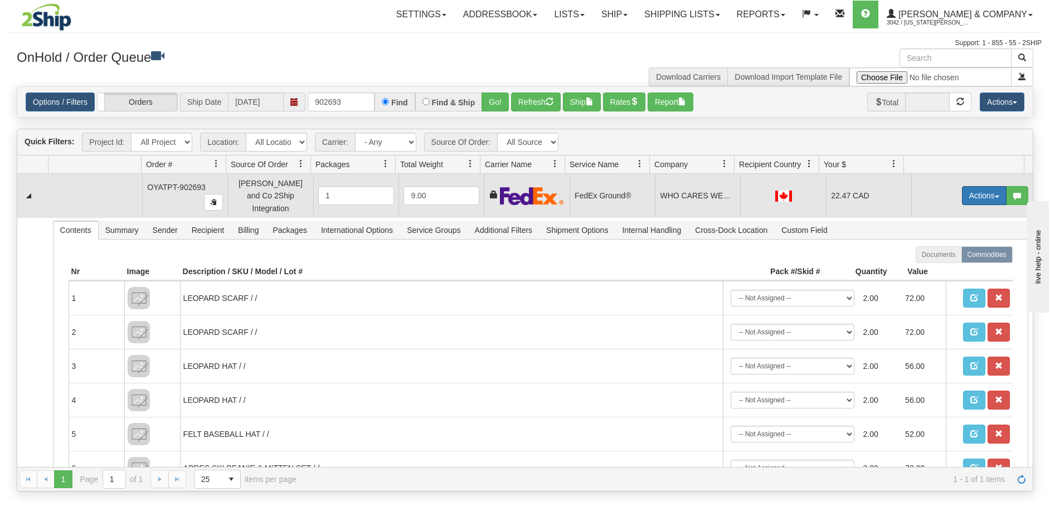
click at [990, 188] on button "Actions" at bounding box center [984, 195] width 45 height 19
click at [944, 272] on span "Delete" at bounding box center [943, 274] width 30 height 9
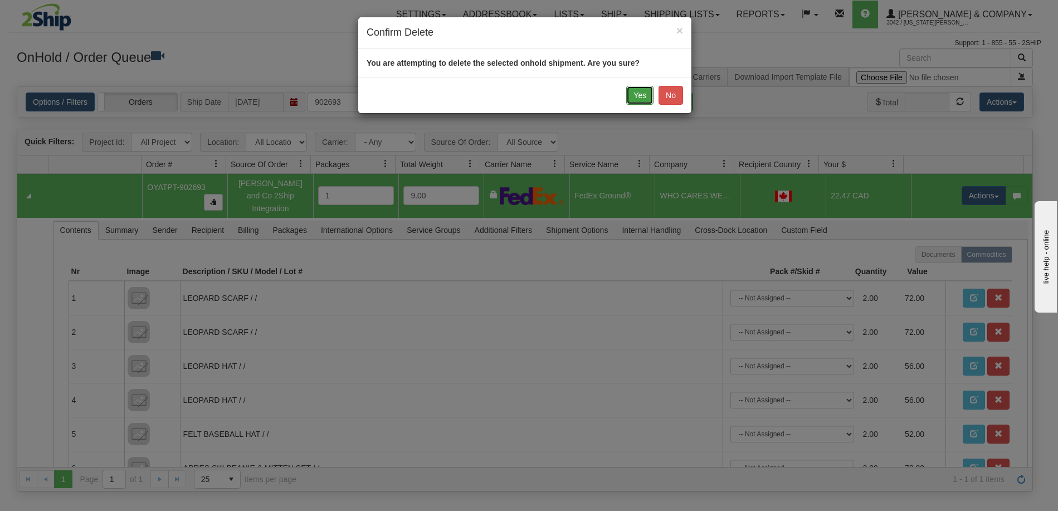
click at [643, 94] on button "Yes" at bounding box center [639, 95] width 27 height 19
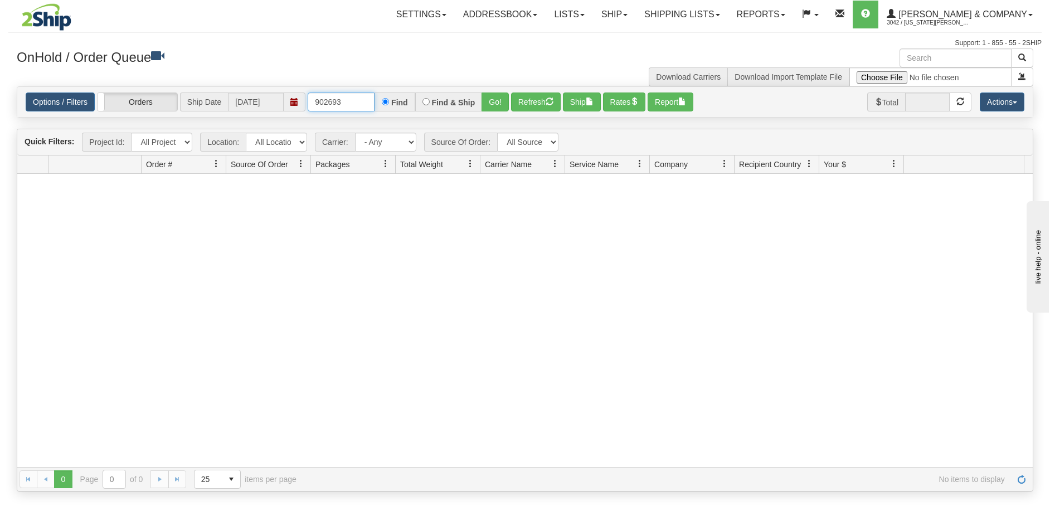
drag, startPoint x: 348, startPoint y: 110, endPoint x: 306, endPoint y: 116, distance: 42.2
click at [306, 116] on div "Options / Filters Group Shipments Orders Ship Date 08/11/2025 902693 Find Find …" at bounding box center [524, 102] width 1015 height 30
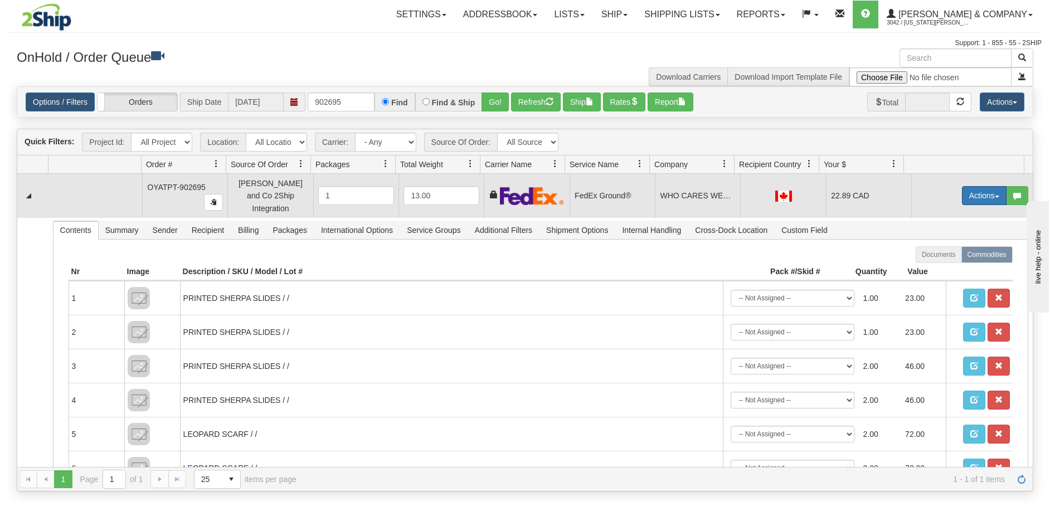
click at [978, 190] on button "Actions" at bounding box center [984, 195] width 45 height 19
click at [941, 270] on span "Delete" at bounding box center [943, 274] width 30 height 9
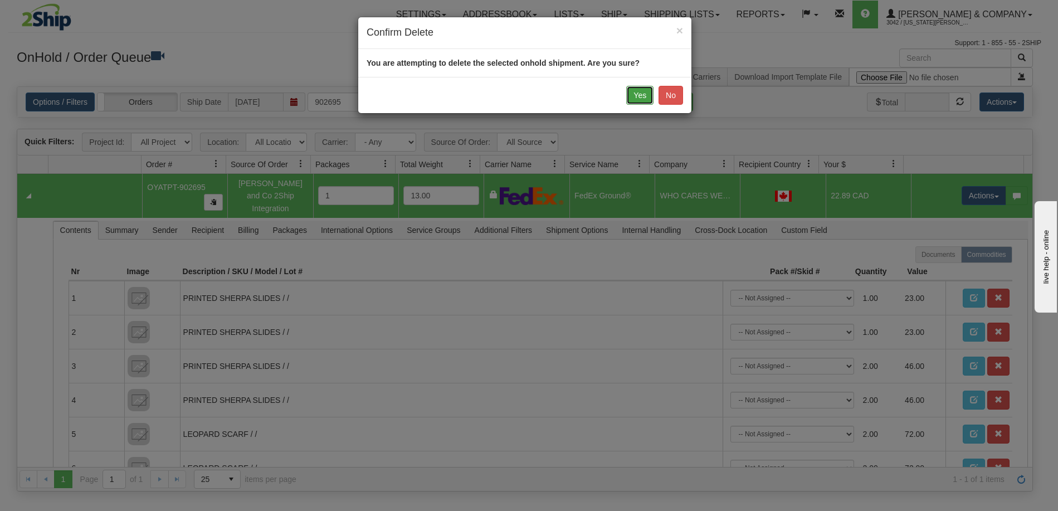
click at [640, 98] on button "Yes" at bounding box center [639, 95] width 27 height 19
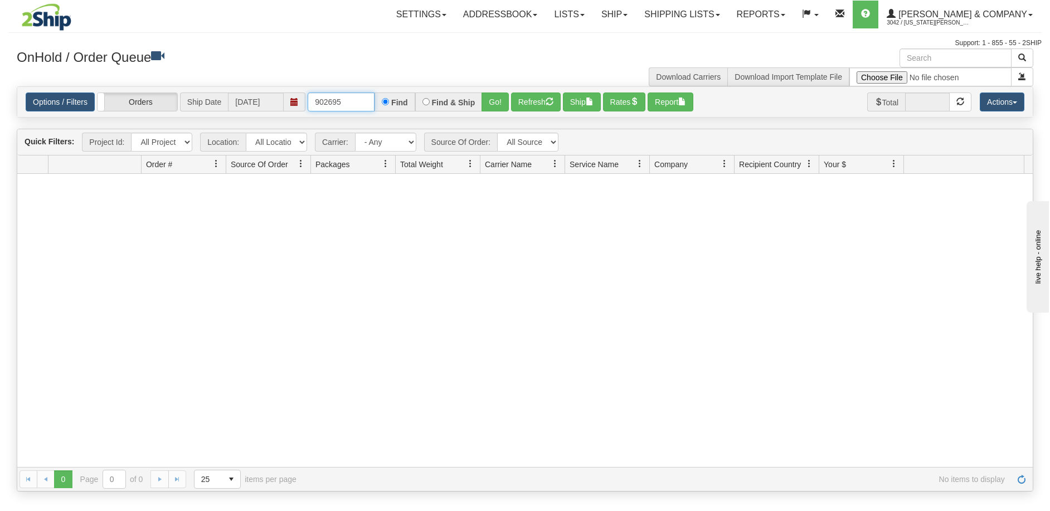
drag, startPoint x: 345, startPoint y: 102, endPoint x: 325, endPoint y: 106, distance: 19.9
click at [325, 106] on input "902695" at bounding box center [341, 101] width 67 height 19
click at [495, 101] on button "Go!" at bounding box center [494, 101] width 27 height 19
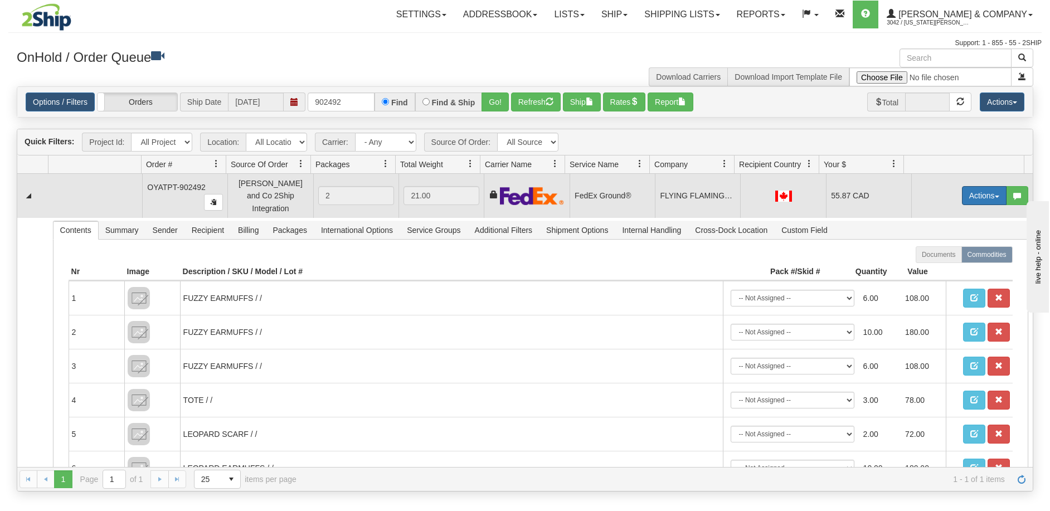
click at [980, 194] on button "Actions" at bounding box center [984, 195] width 45 height 19
click at [937, 270] on span "Delete" at bounding box center [943, 274] width 30 height 9
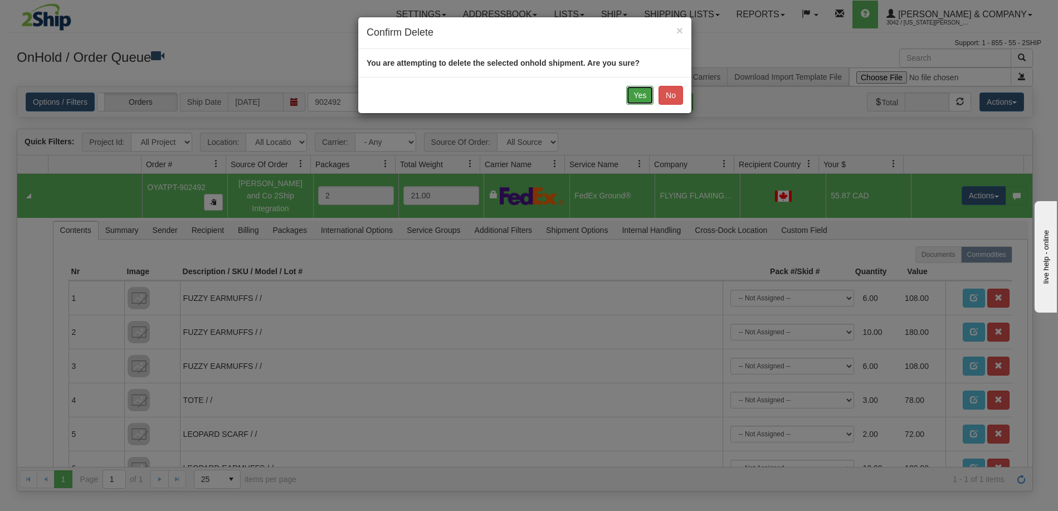
click at [632, 99] on button "Yes" at bounding box center [639, 95] width 27 height 19
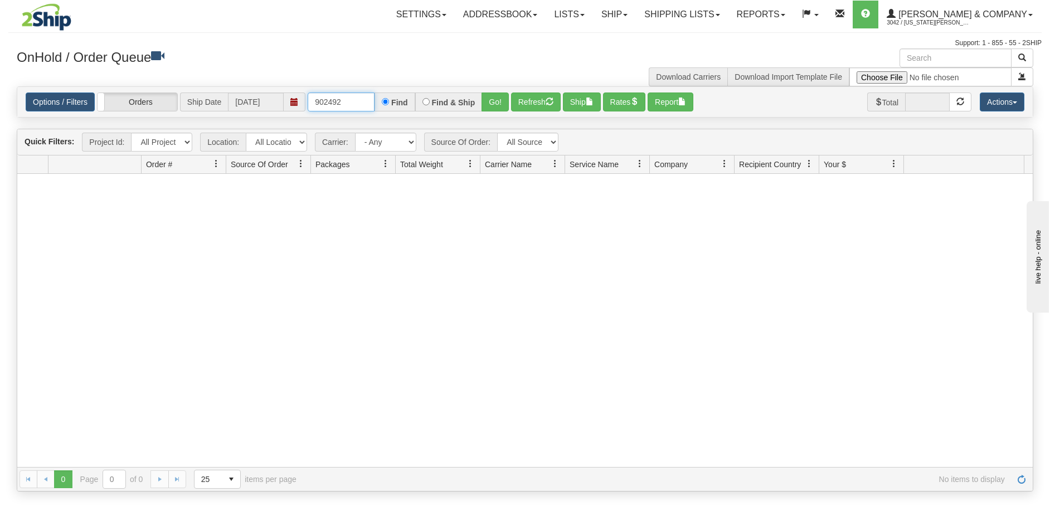
drag, startPoint x: 354, startPoint y: 103, endPoint x: 332, endPoint y: 105, distance: 22.4
click at [332, 105] on input "902492" at bounding box center [341, 101] width 67 height 19
click at [491, 100] on button "Go!" at bounding box center [494, 101] width 27 height 19
drag, startPoint x: 356, startPoint y: 99, endPoint x: 332, endPoint y: 105, distance: 24.7
click at [332, 105] on input "902499" at bounding box center [341, 101] width 67 height 19
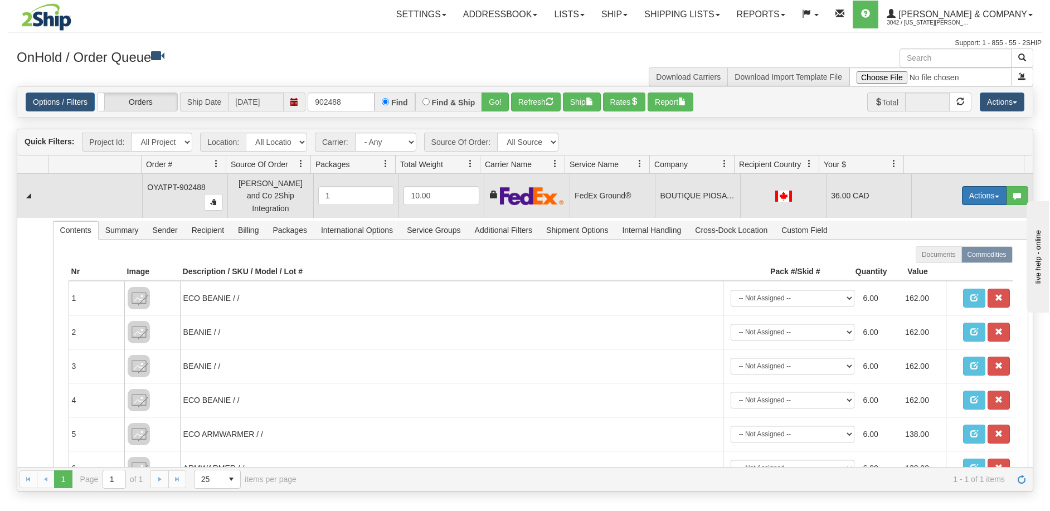
click at [995, 196] on span "button" at bounding box center [997, 197] width 4 height 2
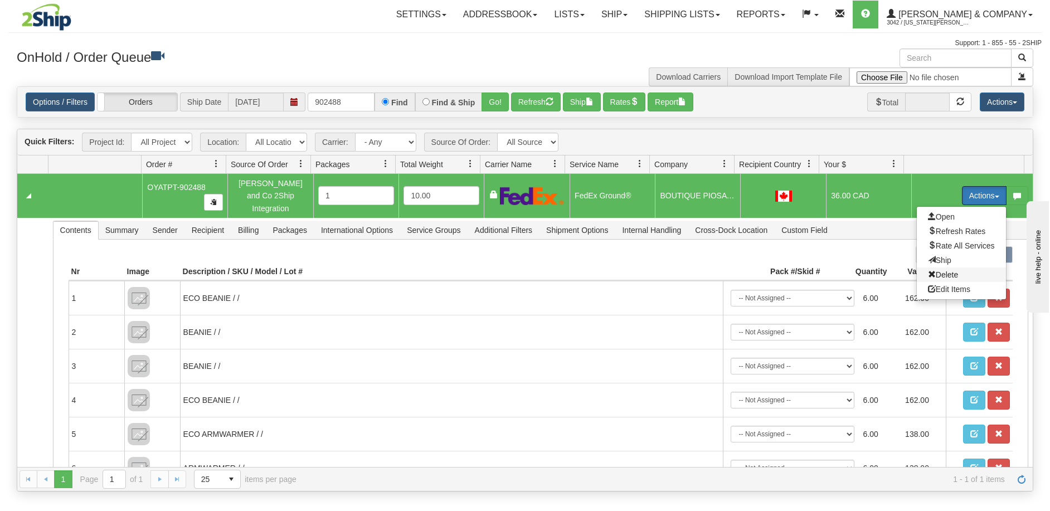
click at [943, 270] on span "Delete" at bounding box center [943, 274] width 30 height 9
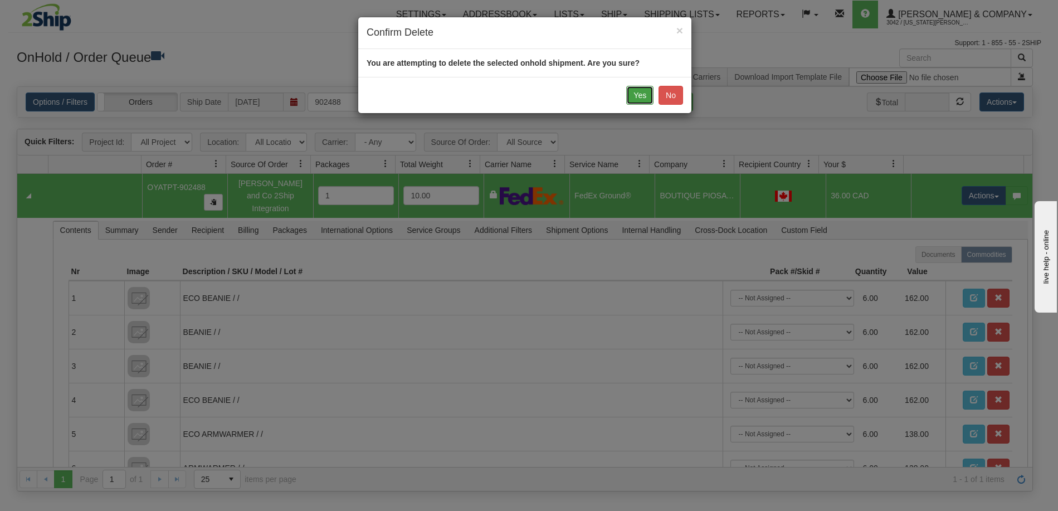
click at [640, 99] on button "Yes" at bounding box center [639, 95] width 27 height 19
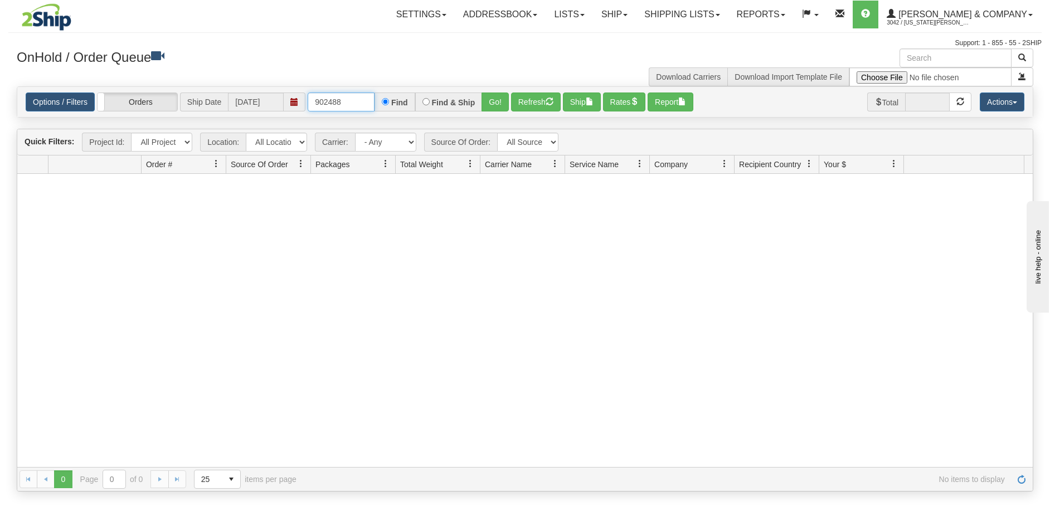
click at [355, 107] on input "902488" at bounding box center [341, 101] width 67 height 19
drag, startPoint x: 355, startPoint y: 107, endPoint x: 290, endPoint y: 115, distance: 66.2
click at [291, 115] on div "Options / Filters Group Shipments Orders Ship Date 08/11/2025 902488 Find Find …" at bounding box center [524, 102] width 1015 height 30
paste input "79"
type input "902488"
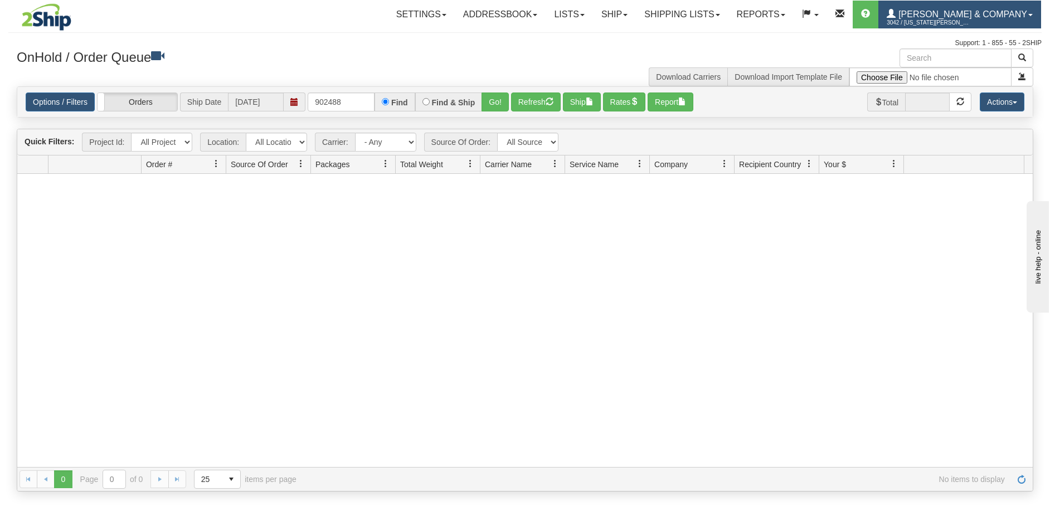
click at [970, 18] on span "3042 / [US_STATE][PERSON_NAME]" at bounding box center [928, 22] width 84 height 11
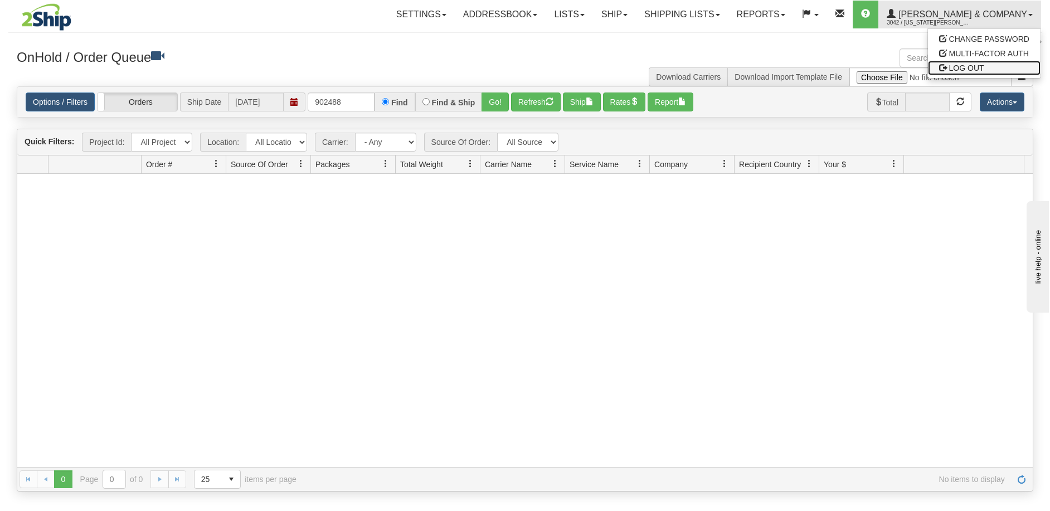
click at [988, 66] on link "LOG OUT" at bounding box center [984, 68] width 113 height 14
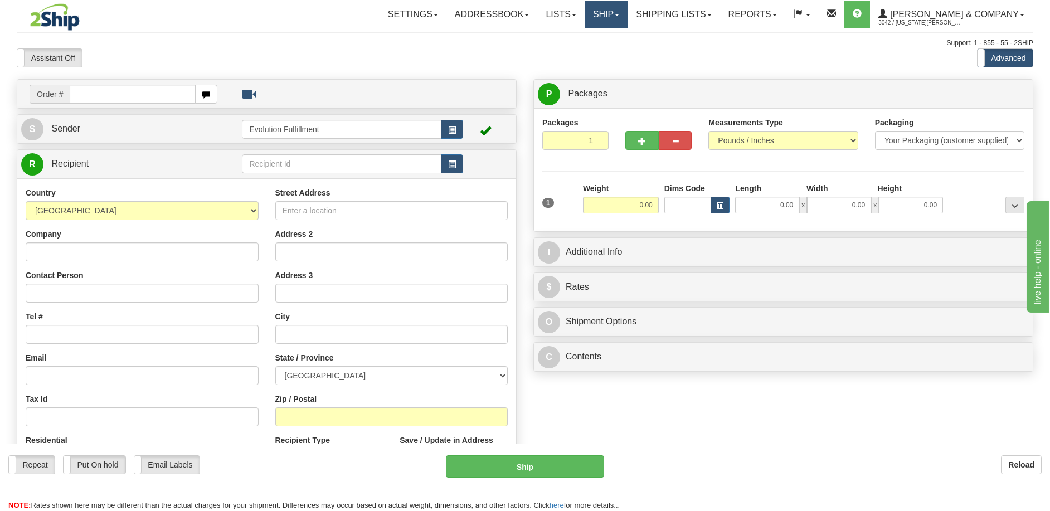
click at [627, 18] on link "Ship" at bounding box center [605, 15] width 43 height 28
click at [616, 56] on span "OnHold / Order Queue" at bounding box center [576, 53] width 79 height 9
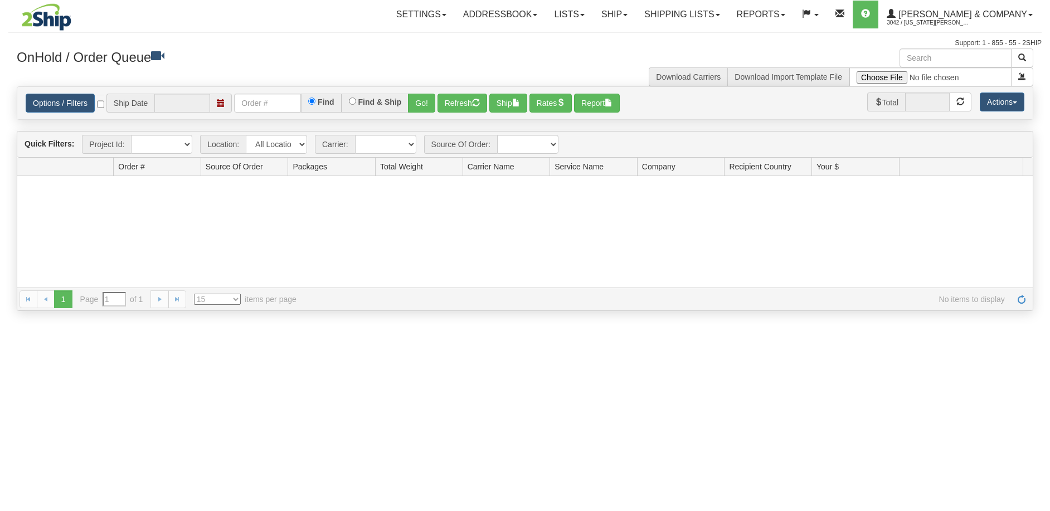
type input "[DATE]"
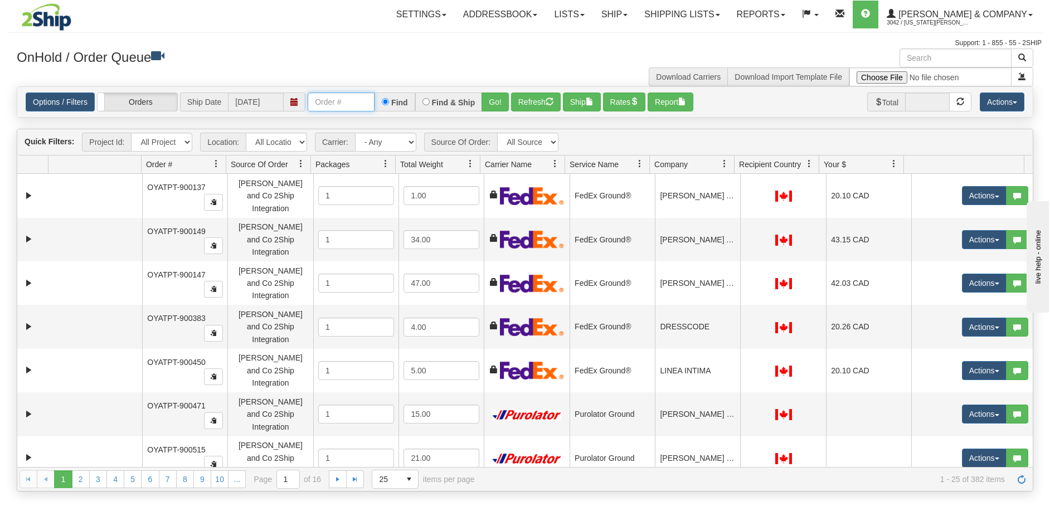
click at [333, 110] on input "text" at bounding box center [341, 101] width 67 height 19
click at [493, 100] on button "Go!" at bounding box center [494, 101] width 27 height 19
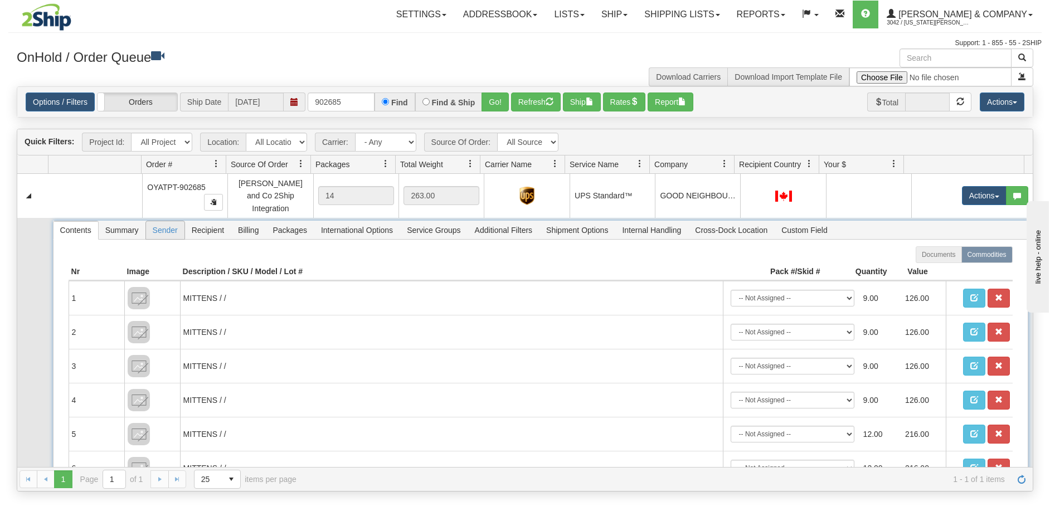
click at [168, 222] on span "Sender" at bounding box center [165, 230] width 38 height 18
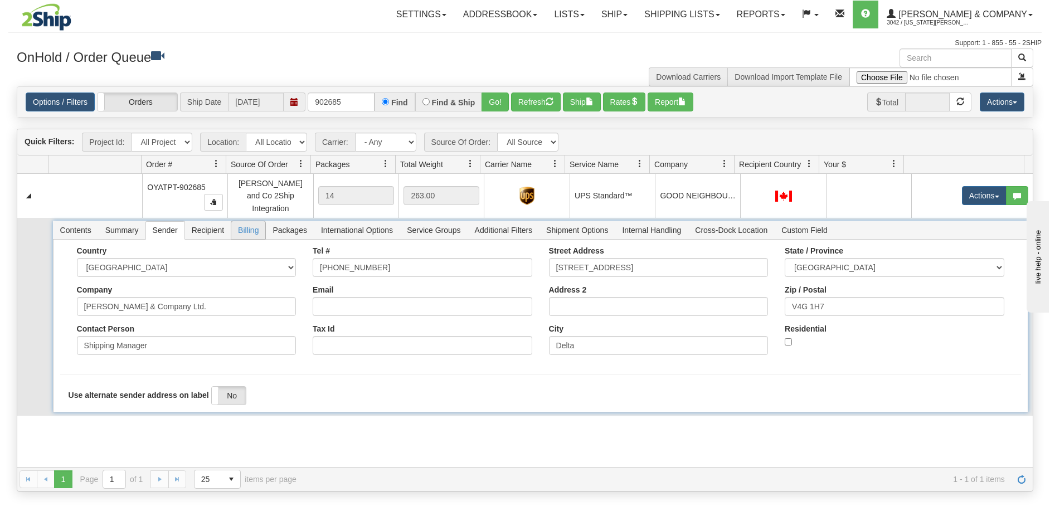
click at [257, 222] on span "Billing" at bounding box center [248, 230] width 34 height 18
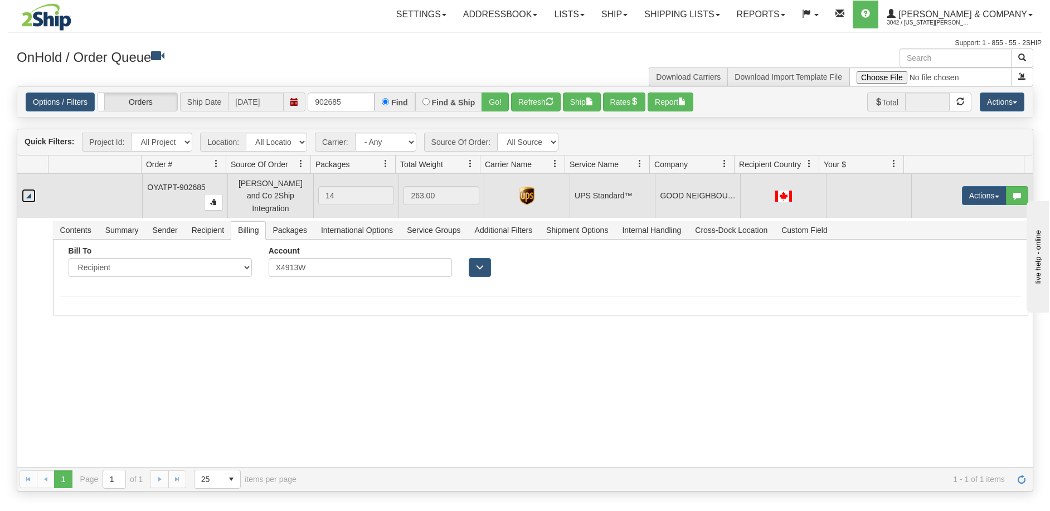
click at [31, 189] on link "Collapse" at bounding box center [29, 196] width 14 height 14
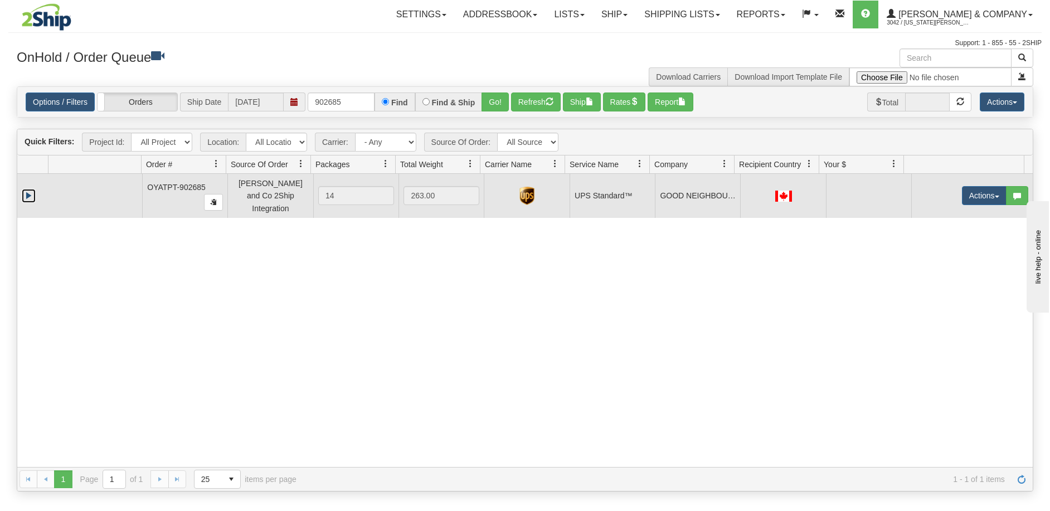
click at [29, 184] on td at bounding box center [32, 195] width 31 height 43
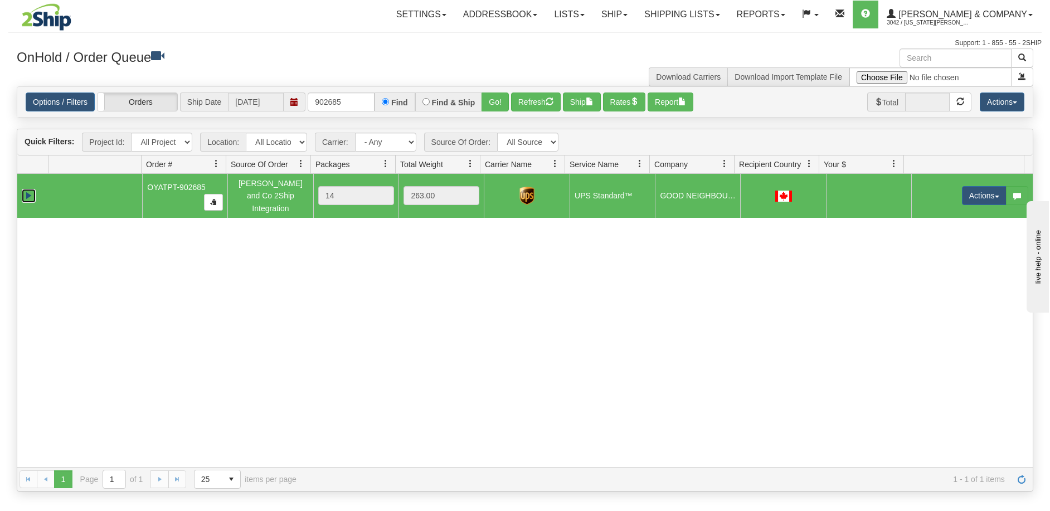
click at [29, 189] on link "Expand" at bounding box center [29, 196] width 14 height 14
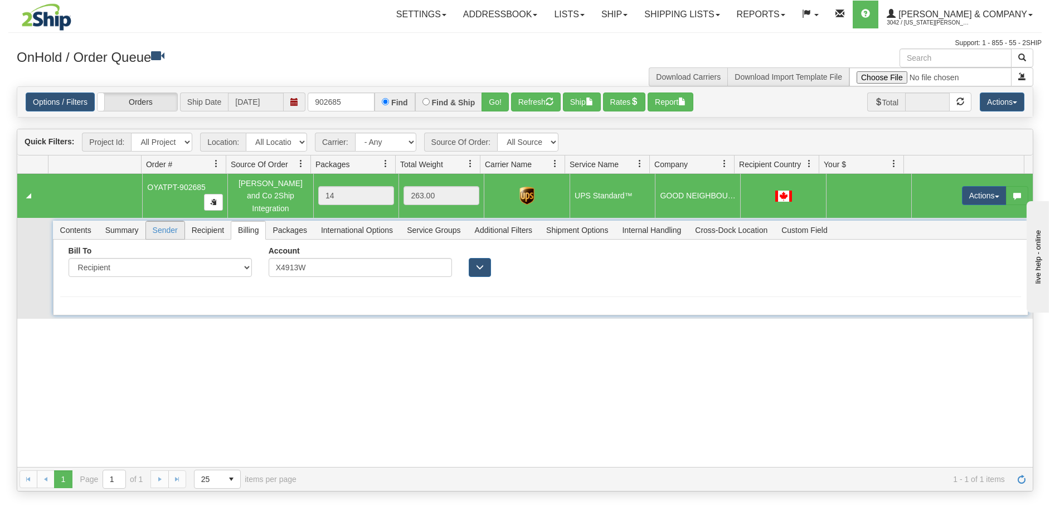
click at [168, 227] on span "Sender" at bounding box center [165, 230] width 38 height 18
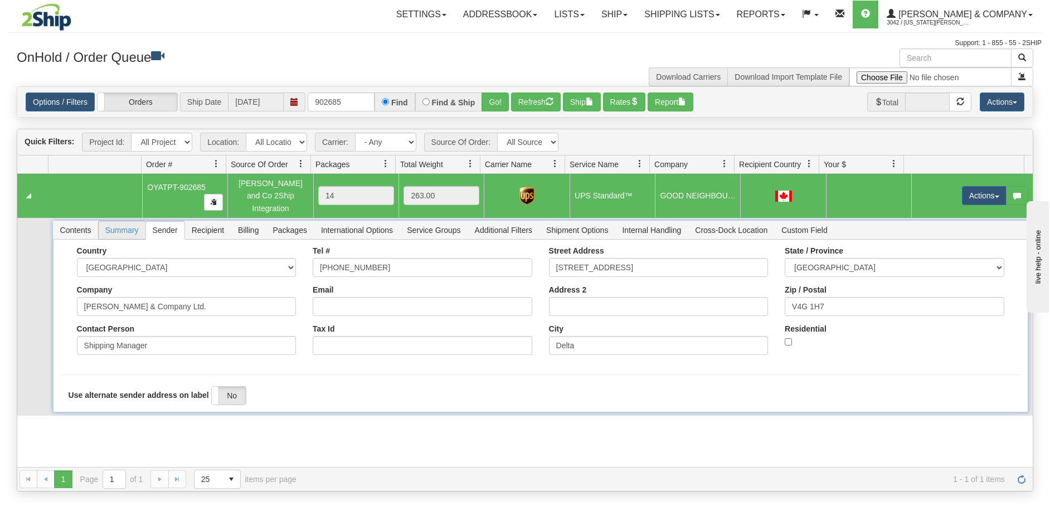
click at [120, 225] on span "Summary" at bounding box center [122, 230] width 47 height 18
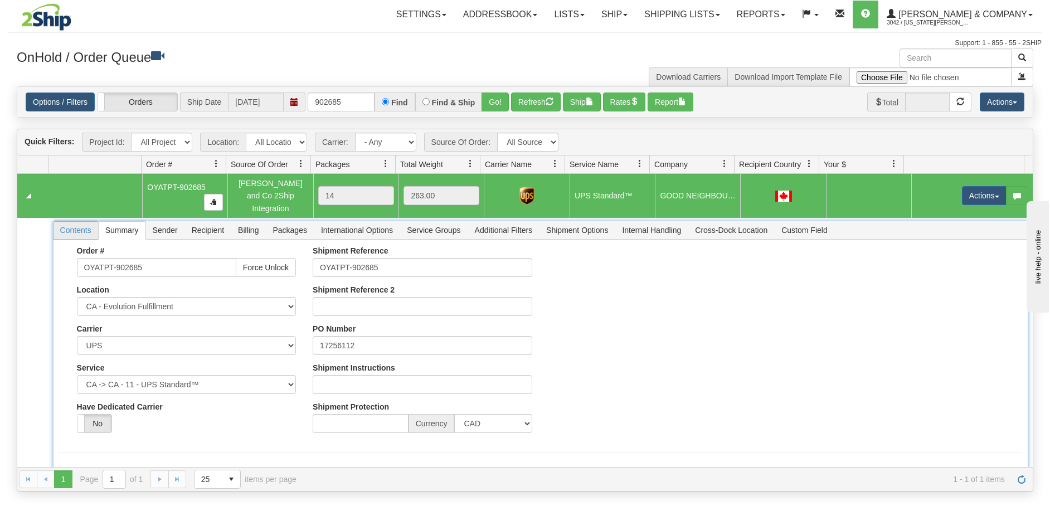
click at [86, 223] on span "Contents" at bounding box center [75, 230] width 45 height 18
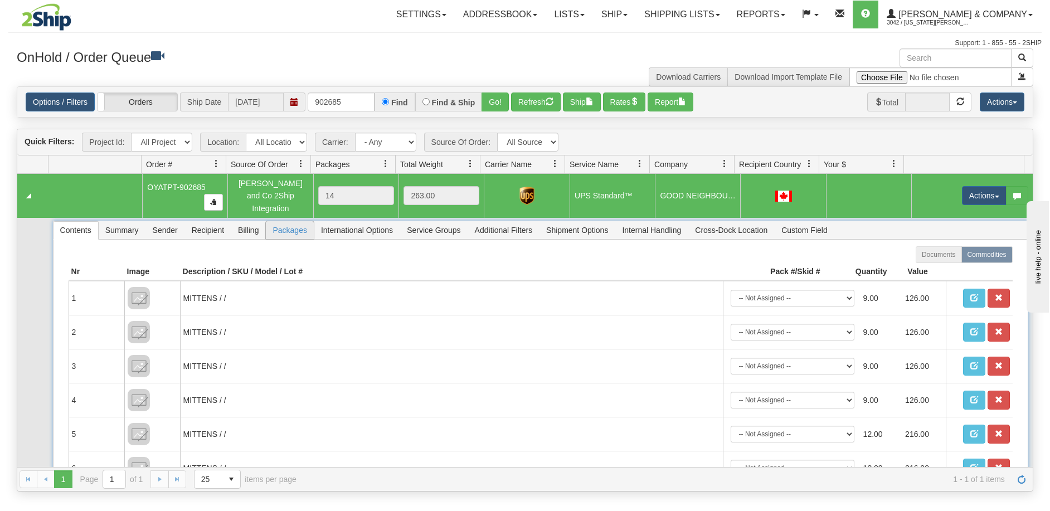
click at [300, 222] on span "Packages" at bounding box center [289, 230] width 47 height 18
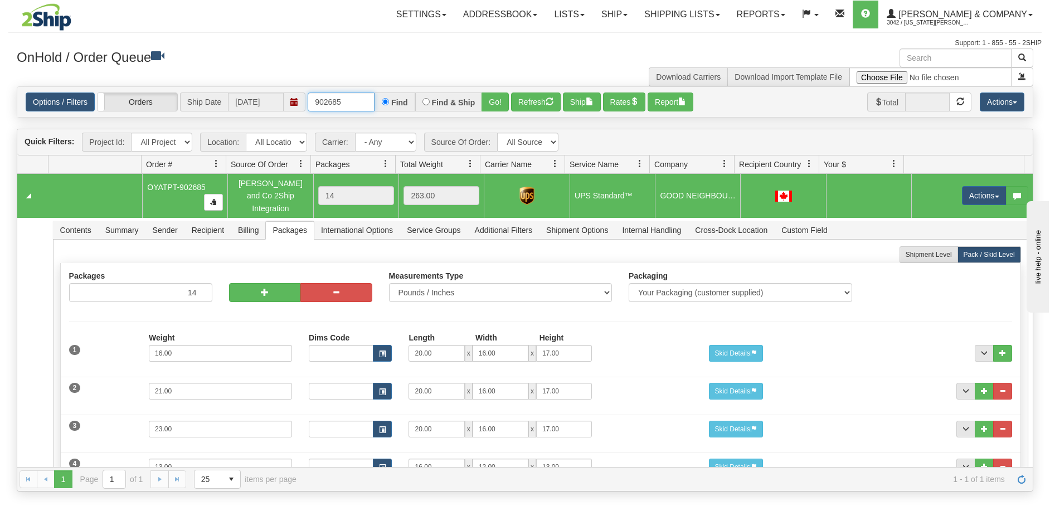
click at [363, 98] on input "902685" at bounding box center [341, 101] width 67 height 19
type input "902683"
click at [495, 105] on button "Go!" at bounding box center [494, 101] width 27 height 19
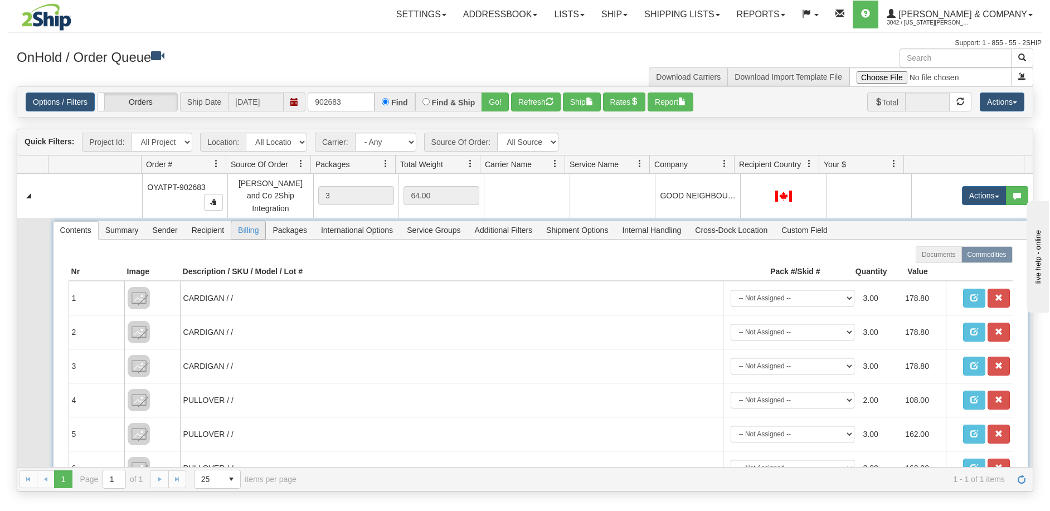
click at [251, 226] on span "Billing" at bounding box center [248, 230] width 34 height 18
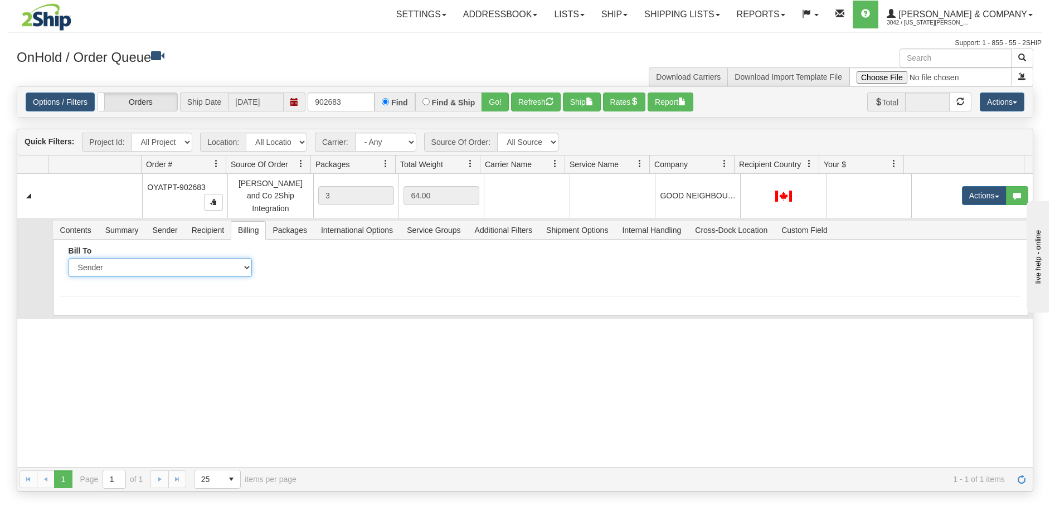
click at [168, 263] on select "Sender Recipient Third Party Collect" at bounding box center [160, 267] width 183 height 19
select select "2"
click at [69, 258] on select "Sender Recipient Third Party Collect" at bounding box center [160, 267] width 183 height 19
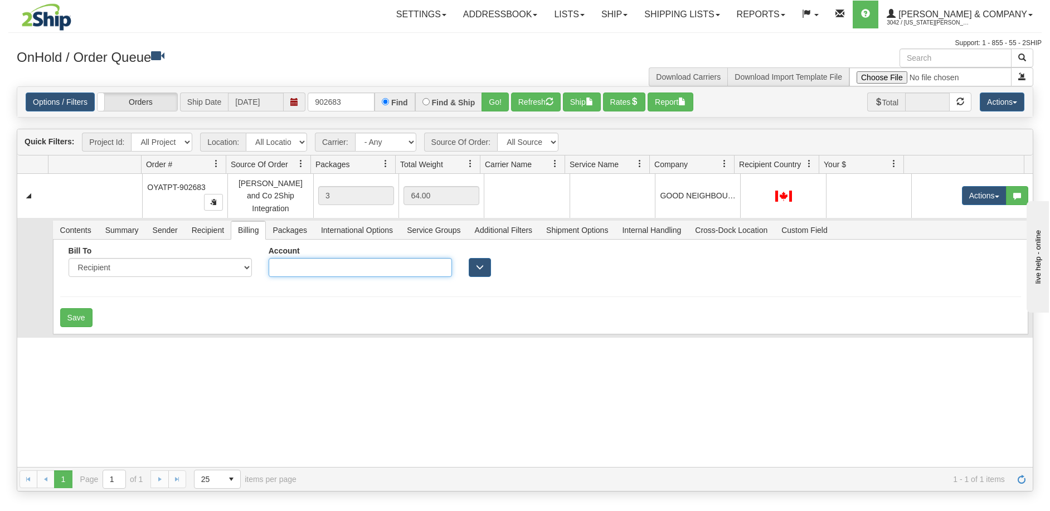
click at [315, 261] on input "Account" at bounding box center [360, 267] width 183 height 19
type input "X4913W"
click at [81, 310] on button "Save" at bounding box center [76, 317] width 32 height 19
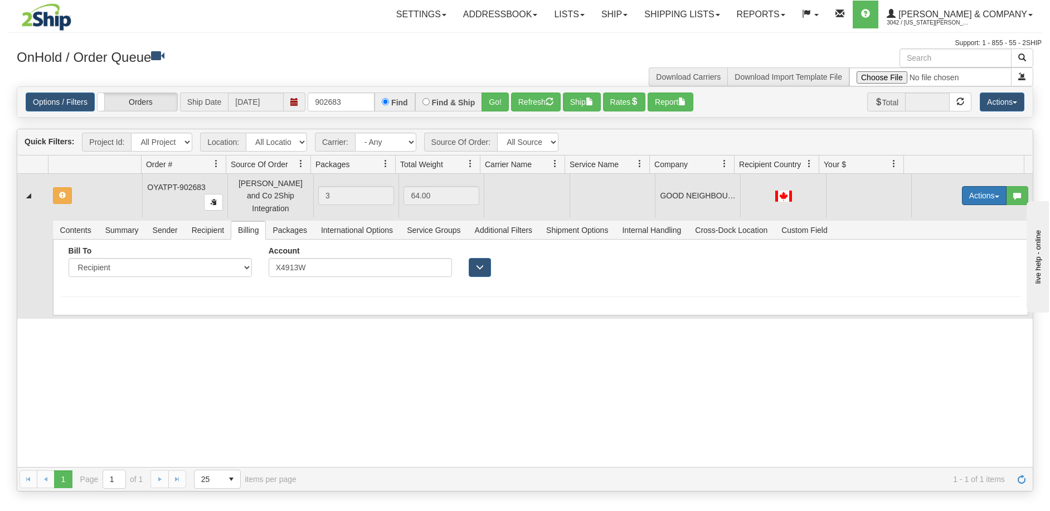
click at [977, 191] on button "Actions" at bounding box center [984, 195] width 45 height 19
click at [947, 241] on span "Rate All Services" at bounding box center [961, 245] width 67 height 9
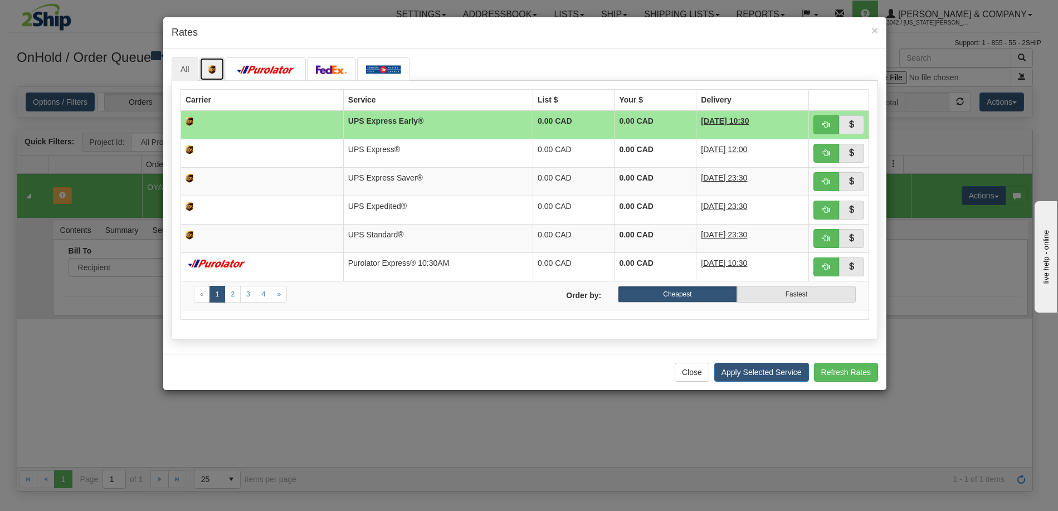
click at [212, 67] on img at bounding box center [212, 69] width 8 height 9
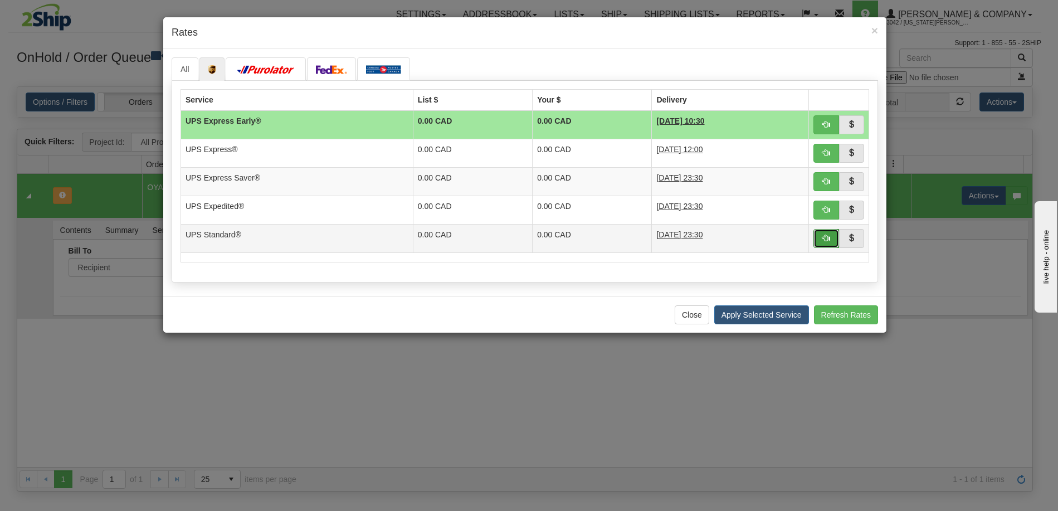
click at [824, 238] on span "button" at bounding box center [826, 238] width 8 height 8
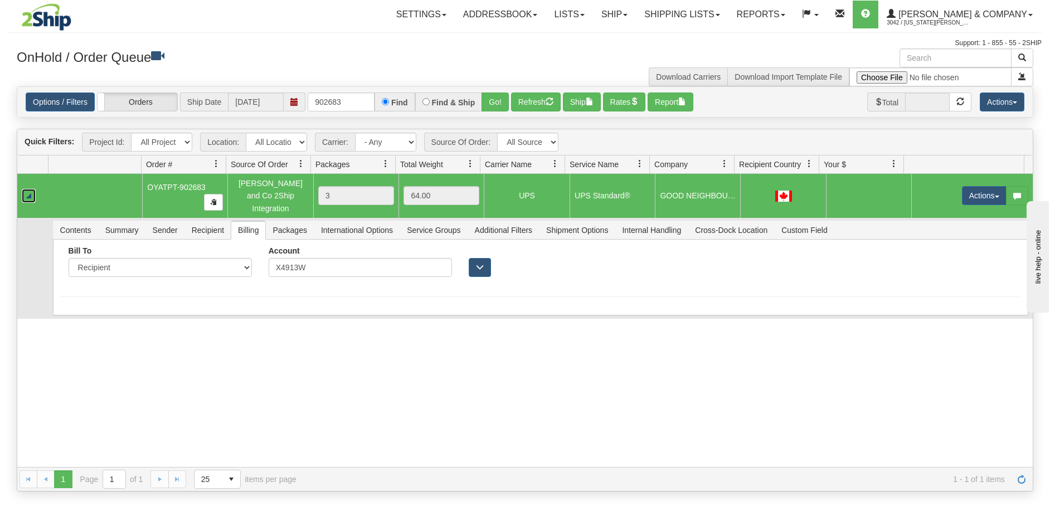
click at [26, 189] on link "Collapse" at bounding box center [29, 196] width 14 height 14
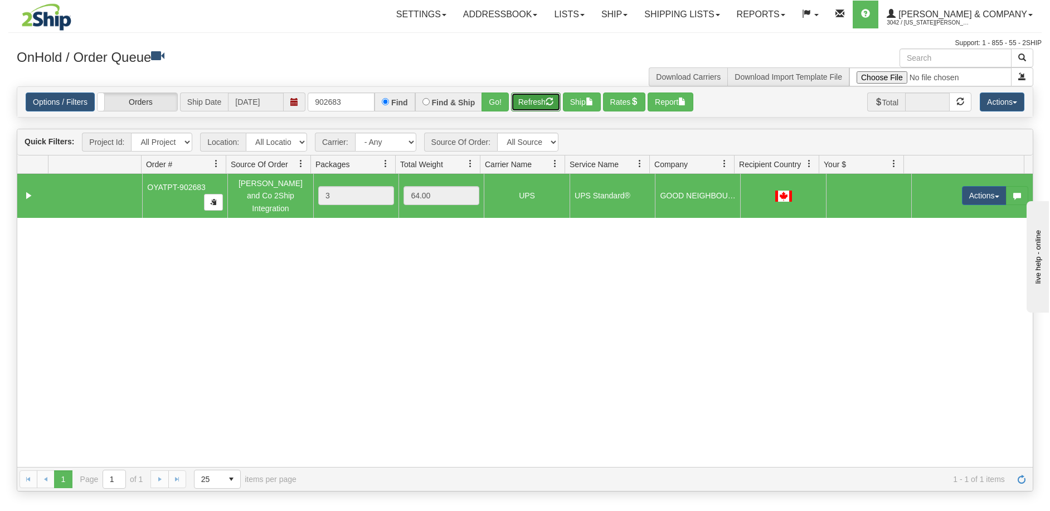
click at [535, 106] on button "Refresh" at bounding box center [536, 101] width 50 height 19
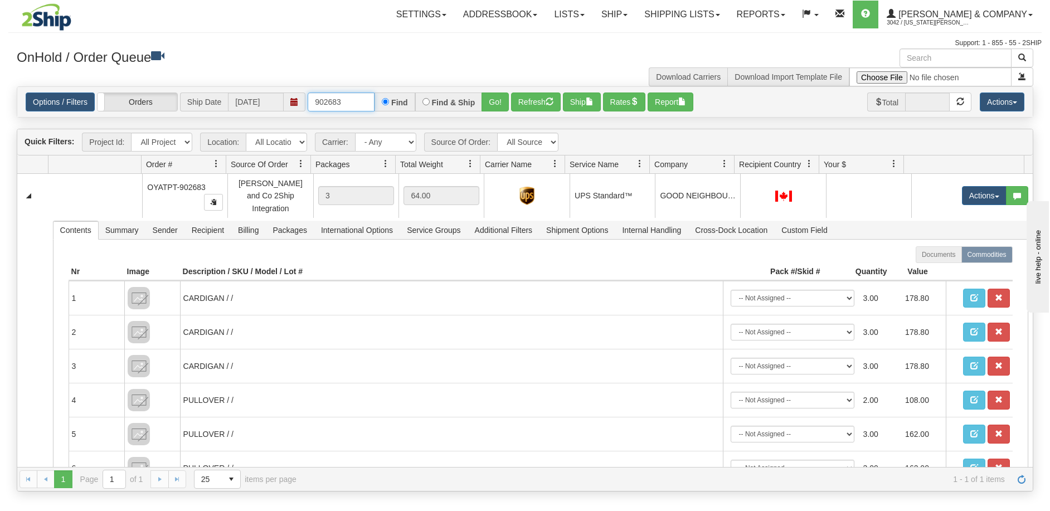
click at [348, 104] on input "902683" at bounding box center [341, 101] width 67 height 19
type input "902685"
click at [495, 99] on button "Go!" at bounding box center [494, 101] width 27 height 19
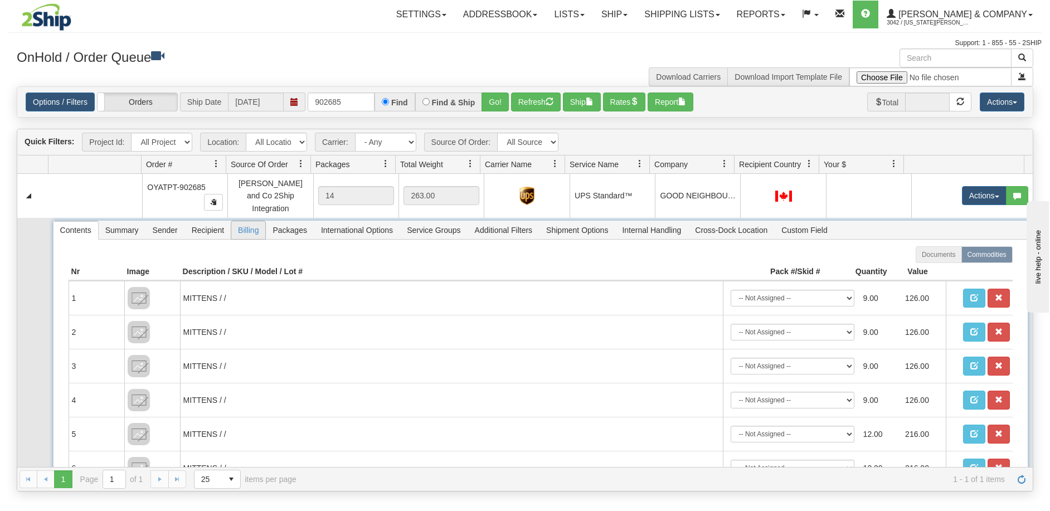
click at [245, 221] on span "Billing" at bounding box center [248, 230] width 34 height 18
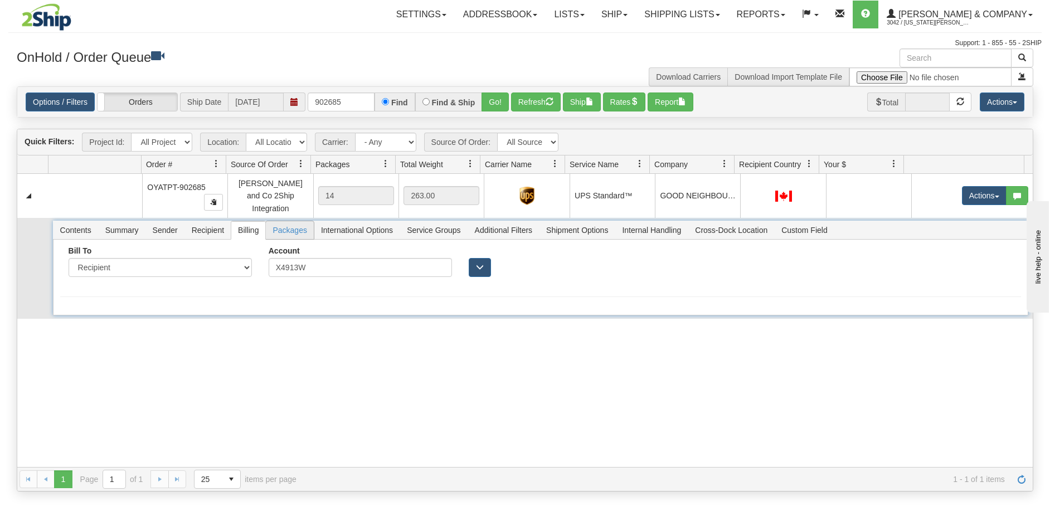
click at [291, 221] on span "Packages" at bounding box center [289, 230] width 47 height 18
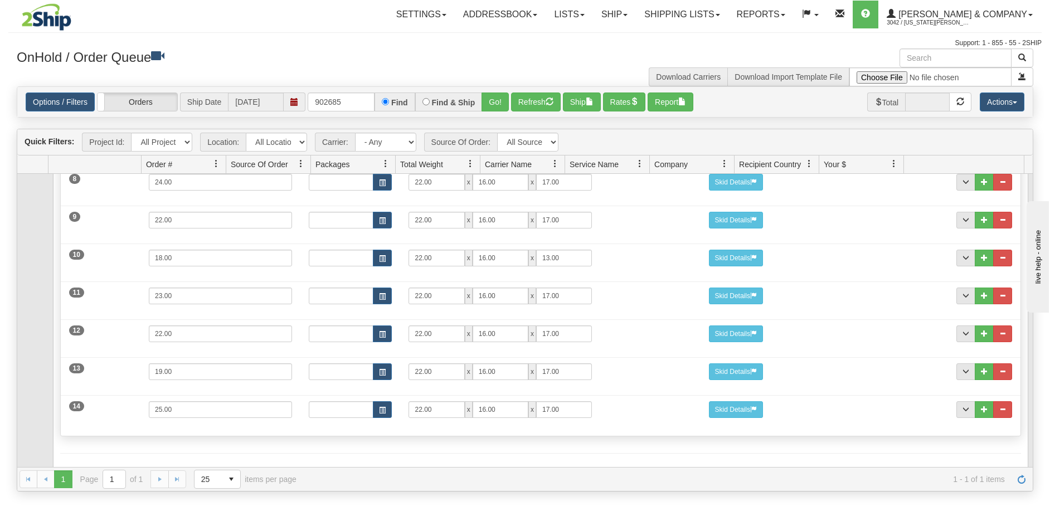
scroll to position [381, 0]
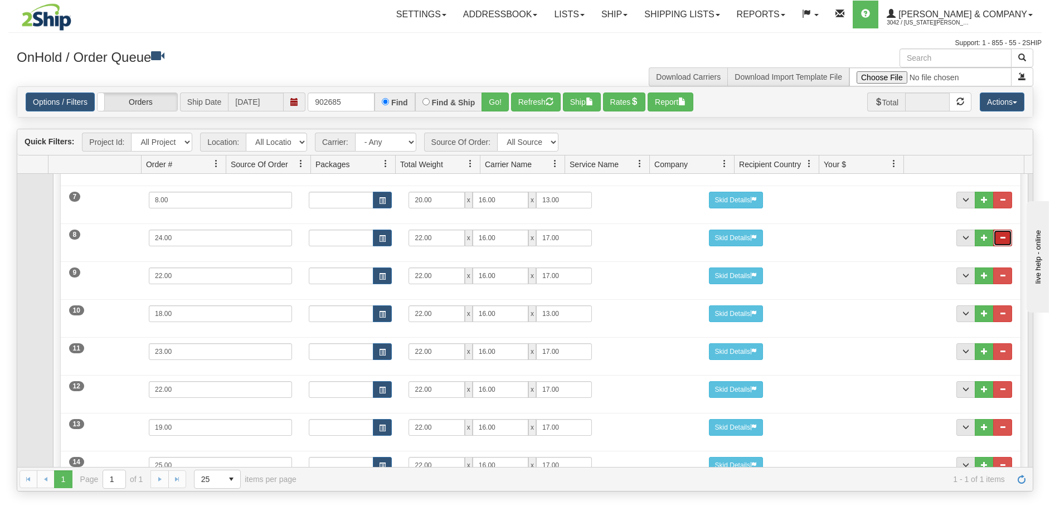
click at [999, 234] on span "..." at bounding box center [1002, 237] width 7 height 7
click at [1000, 230] on button "..." at bounding box center [1002, 238] width 19 height 17
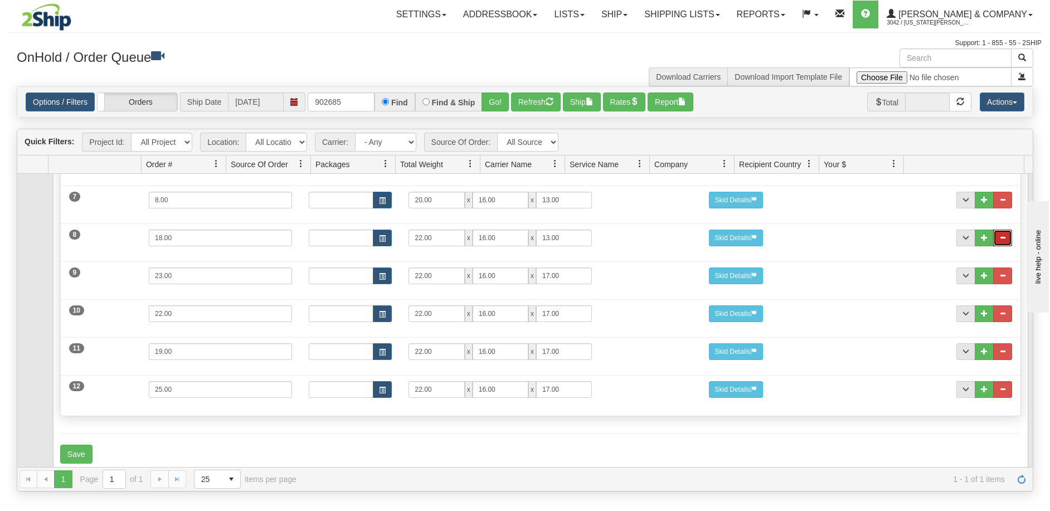
click at [1000, 230] on button "..." at bounding box center [1002, 238] width 19 height 17
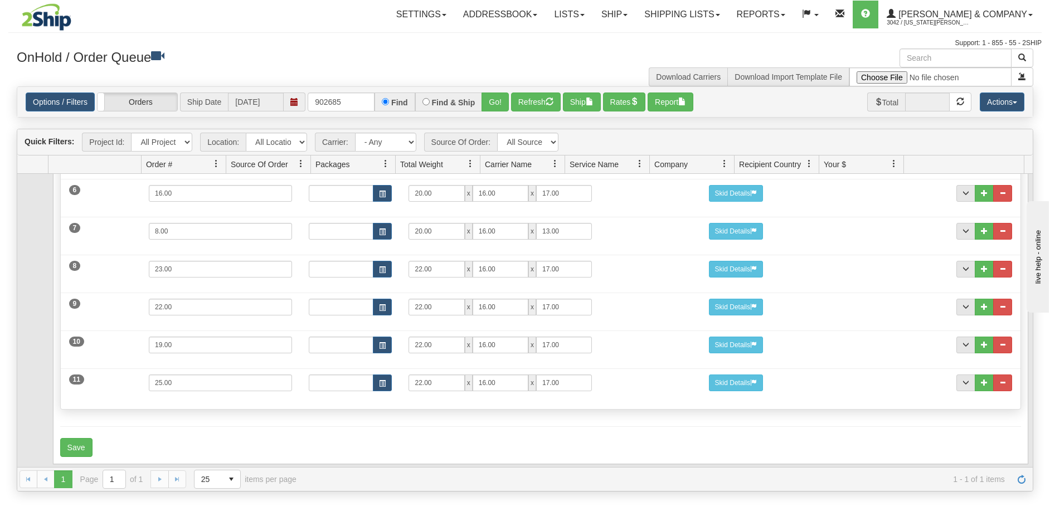
scroll to position [350, 0]
click at [79, 440] on button "Save" at bounding box center [76, 446] width 32 height 19
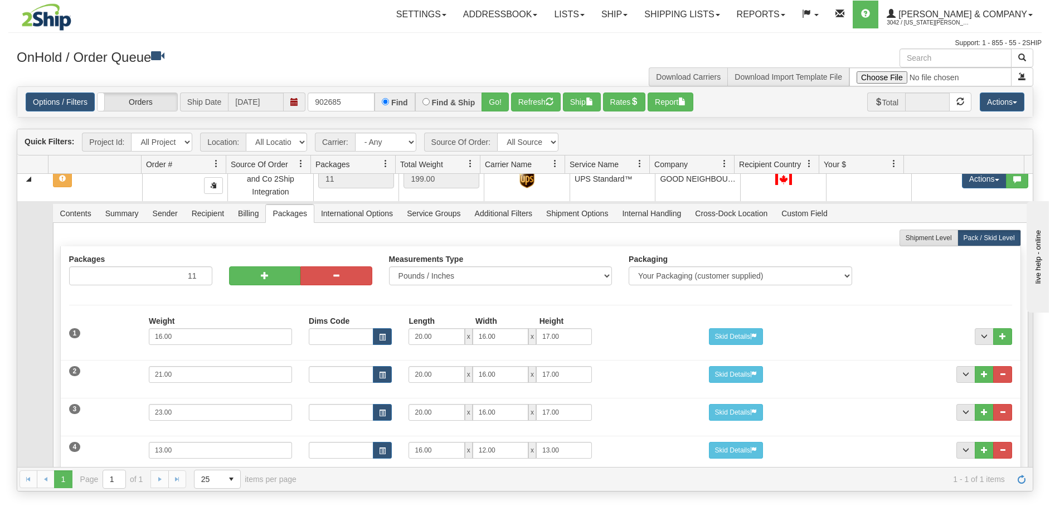
scroll to position [0, 0]
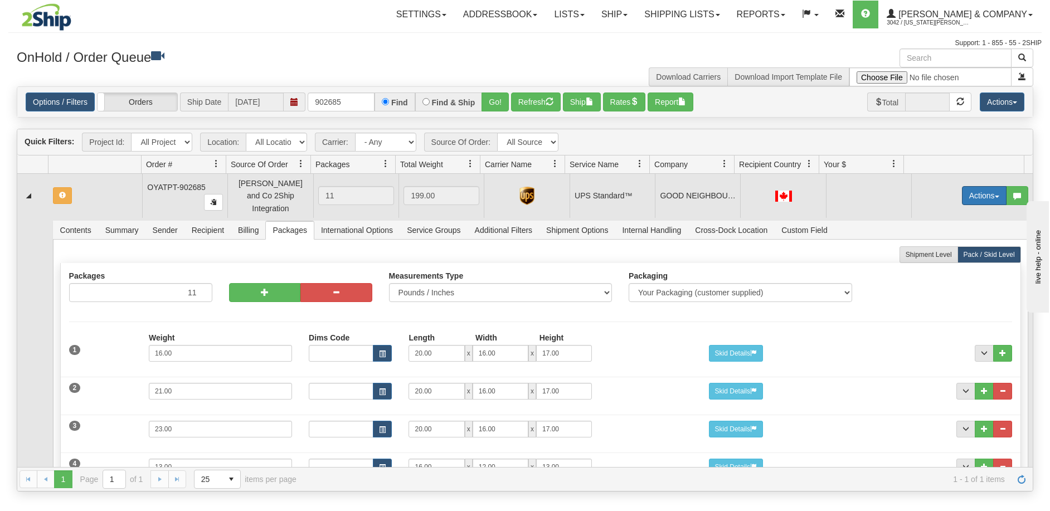
click at [982, 194] on button "Actions" at bounding box center [984, 195] width 45 height 19
click at [944, 227] on span "Refresh Rates" at bounding box center [956, 231] width 57 height 9
